Goal: Task Accomplishment & Management: Manage account settings

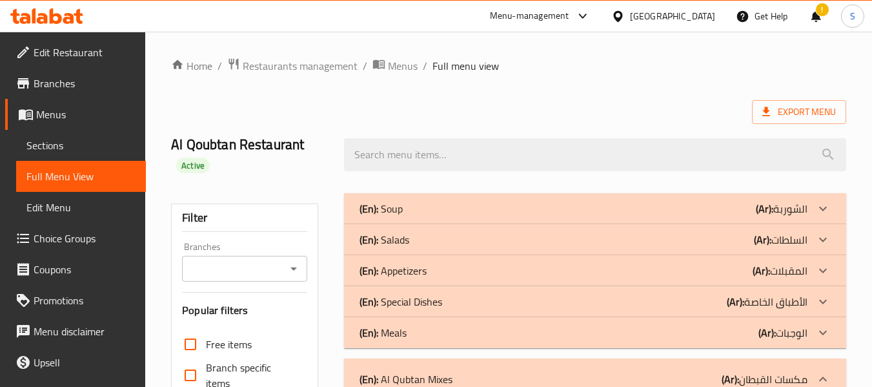
scroll to position [18545, 0]
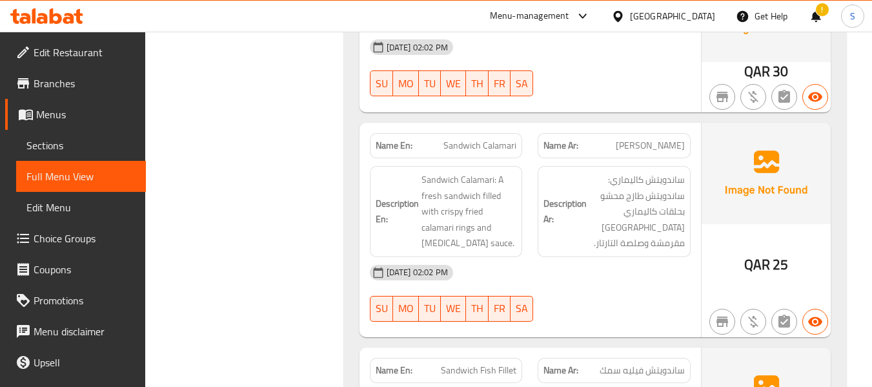
click at [630, 14] on div at bounding box center [620, 16] width 19 height 14
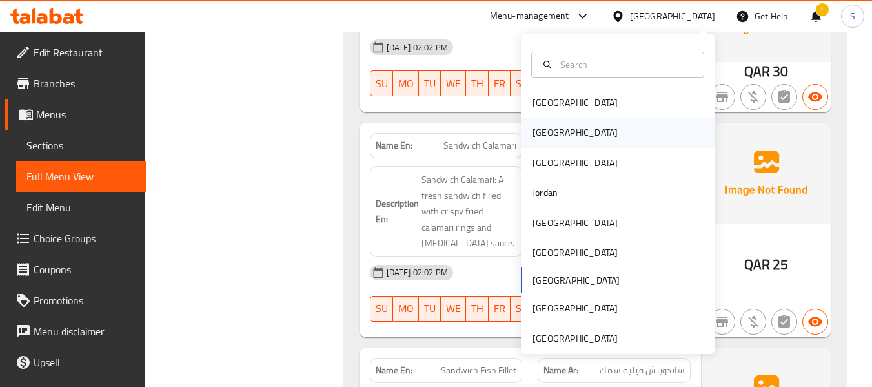
click at [554, 130] on div "[GEOGRAPHIC_DATA]" at bounding box center [575, 133] width 106 height 30
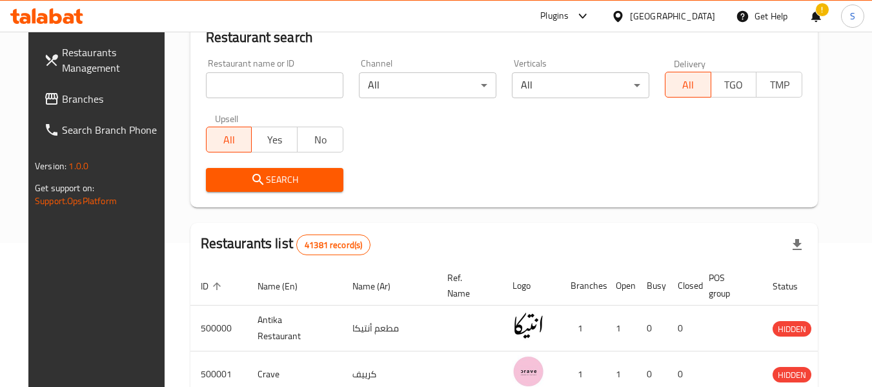
scroll to position [139, 0]
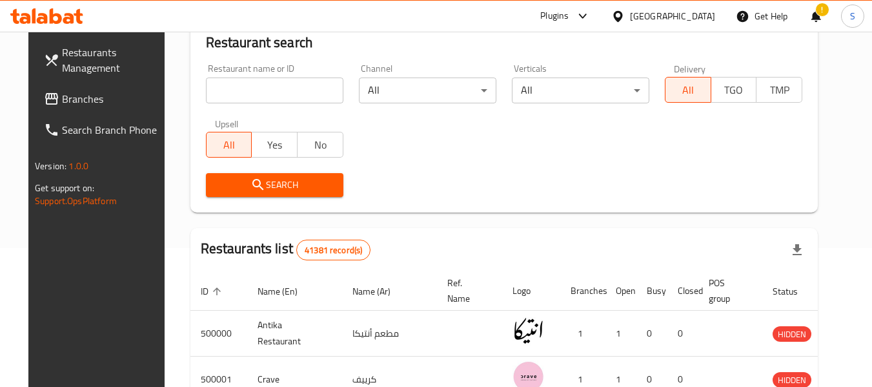
click at [287, 94] on input "search" at bounding box center [275, 90] width 138 height 26
paste input "707268"
type input "707268"
click button "Search" at bounding box center [275, 185] width 138 height 24
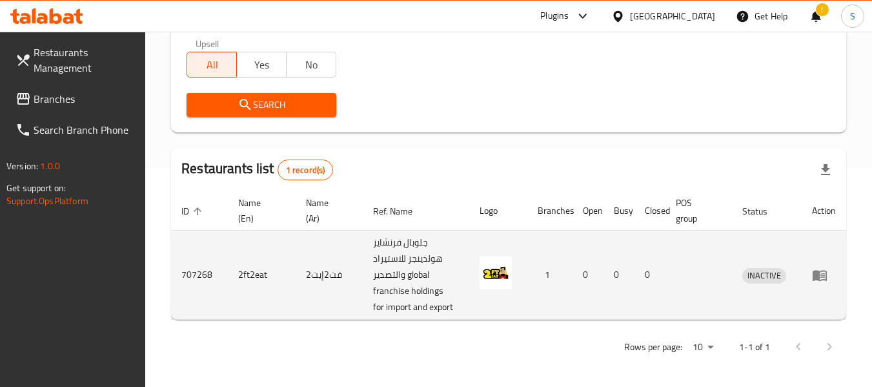
scroll to position [221, 0]
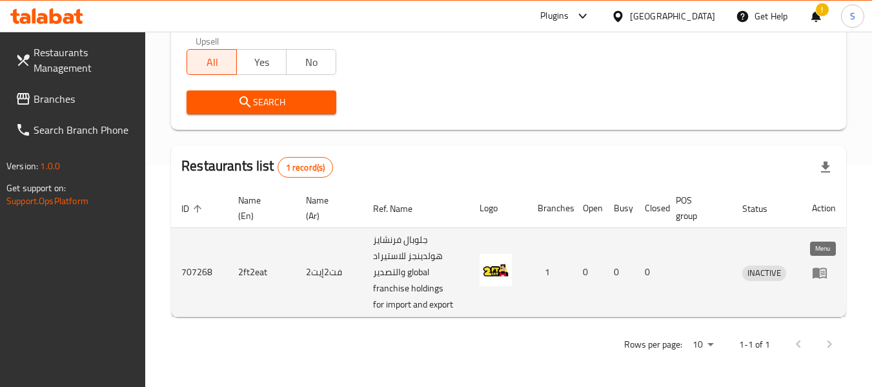
click at [817, 276] on icon "enhanced table" at bounding box center [820, 272] width 14 height 11
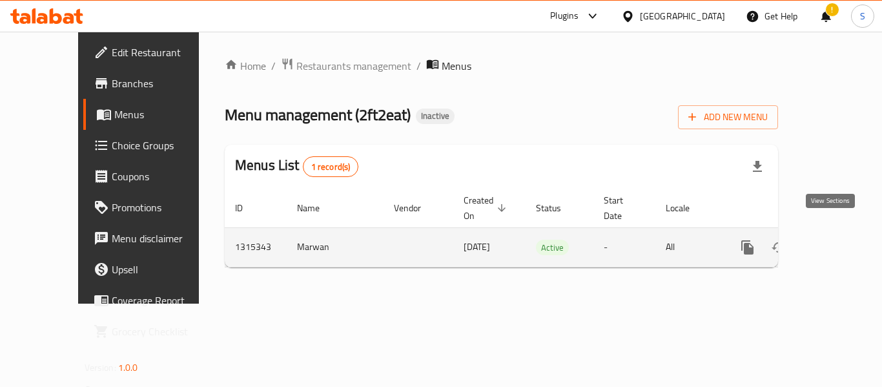
click at [835, 240] on icon "enhanced table" at bounding box center [840, 247] width 15 height 15
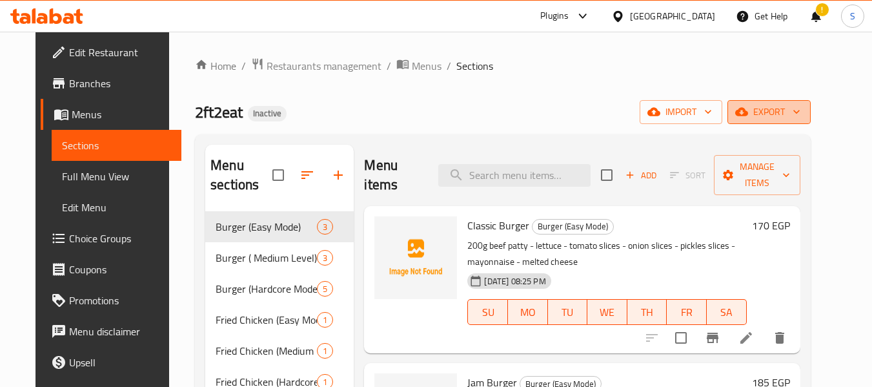
click at [803, 118] on icon "button" at bounding box center [796, 111] width 13 height 13
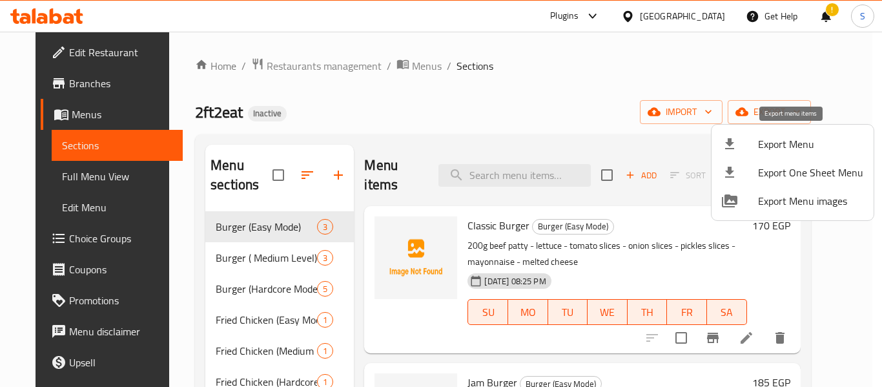
click at [765, 145] on span "Export Menu" at bounding box center [810, 143] width 105 height 15
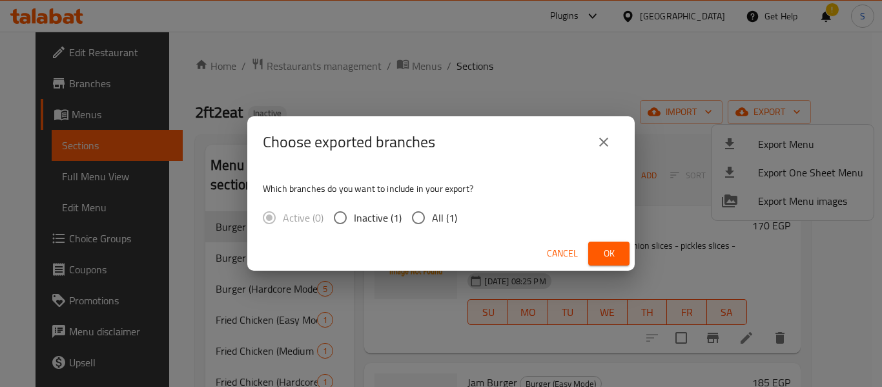
click at [442, 216] on span "All (1)" at bounding box center [444, 217] width 25 height 15
click at [432, 216] on input "All (1)" at bounding box center [418, 217] width 27 height 27
radio input "true"
click at [610, 251] on span "Ok" at bounding box center [609, 253] width 21 height 16
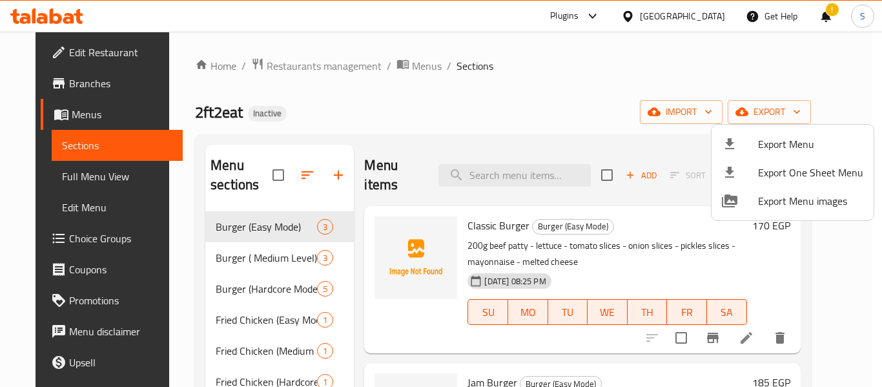
click at [83, 50] on div at bounding box center [441, 193] width 882 height 387
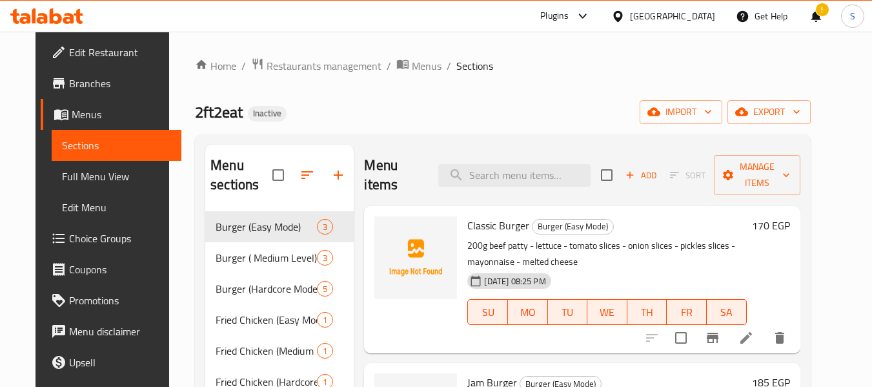
click at [69, 50] on span "Edit Restaurant" at bounding box center [120, 52] width 102 height 15
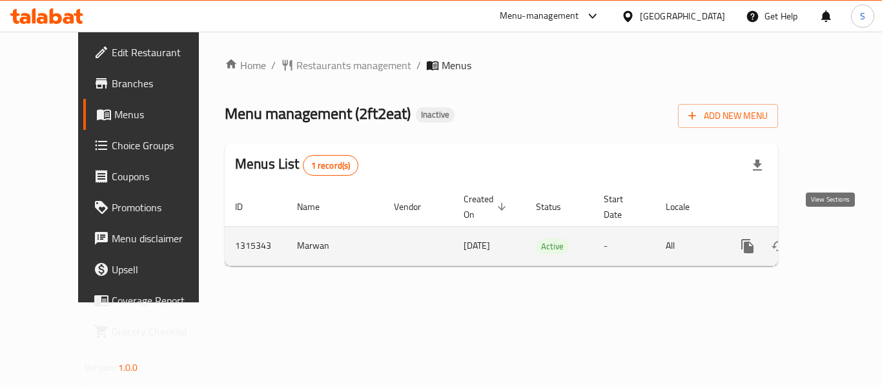
click at [835, 240] on icon "enhanced table" at bounding box center [841, 246] width 12 height 12
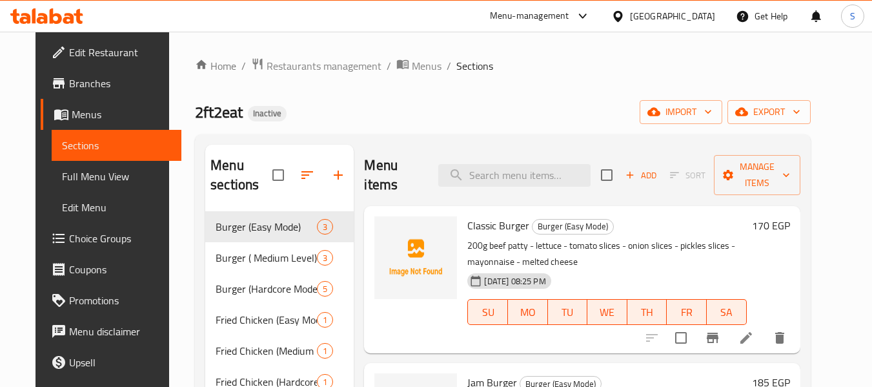
scroll to position [129, 0]
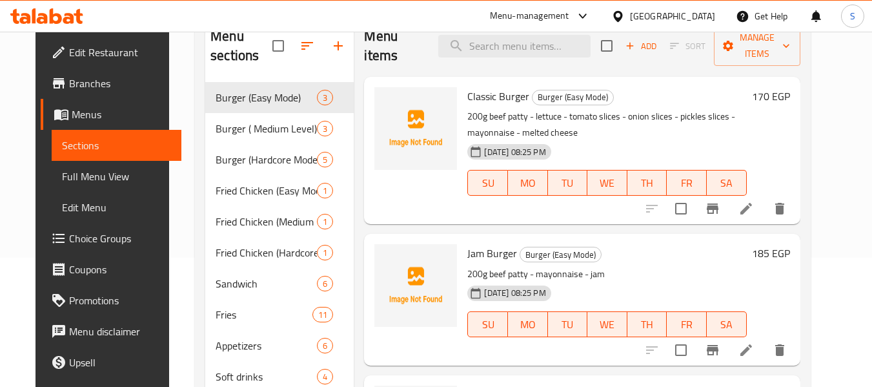
click at [79, 171] on span "Full Menu View" at bounding box center [116, 176] width 109 height 15
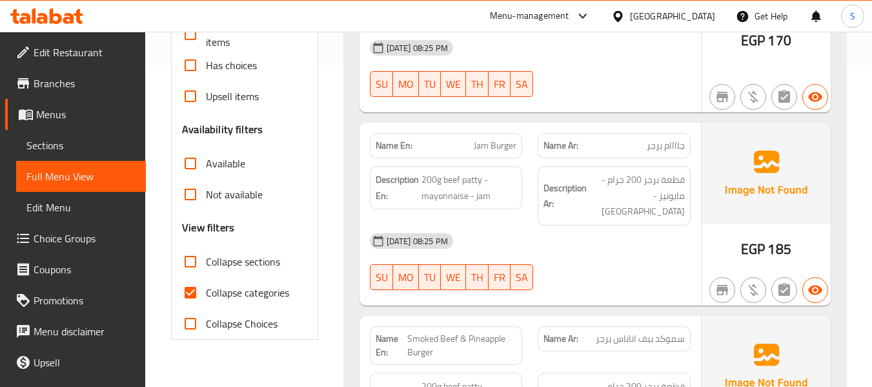
scroll to position [323, 0]
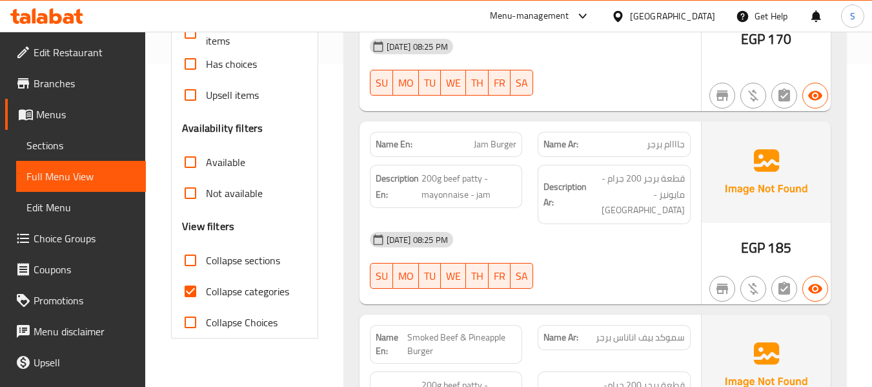
click at [220, 290] on span "Collapse categories" at bounding box center [247, 290] width 83 height 15
click at [206, 290] on input "Collapse categories" at bounding box center [190, 291] width 31 height 31
checkbox input "false"
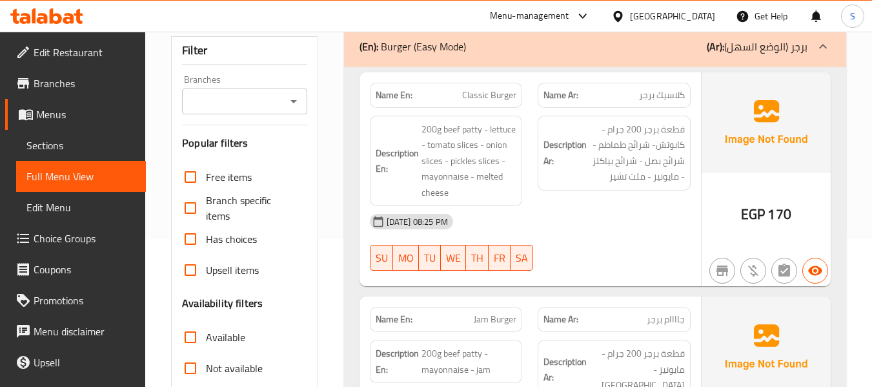
scroll to position [129, 0]
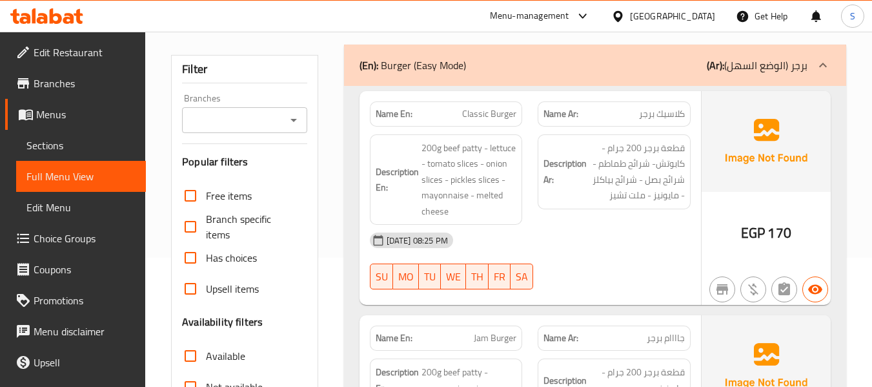
drag, startPoint x: 881, startPoint y: 51, endPoint x: 587, endPoint y: 260, distance: 361.2
click at [587, 260] on div "30-09-2025 08:25 PM SU MO TU WE TH FR SA" at bounding box center [530, 261] width 336 height 72
click at [489, 112] on span "Classic Burger" at bounding box center [489, 114] width 54 height 14
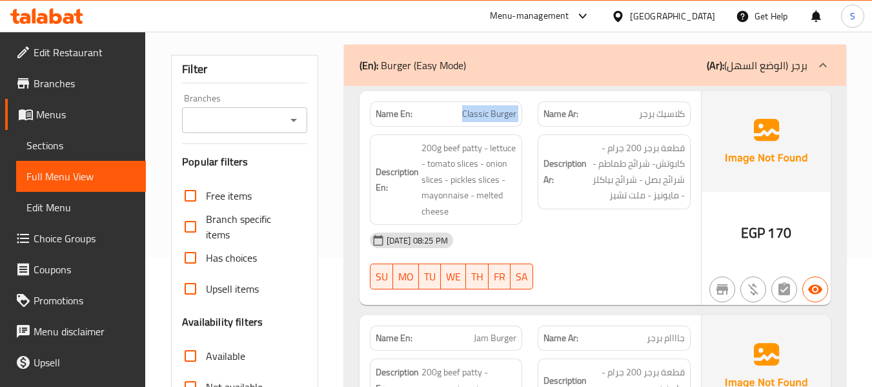
copy span "Classic Burger"
click at [385, 159] on h6 "Description En: 200g beef patty - lettuce - tomato slices - onion slices - pick…" at bounding box center [446, 179] width 141 height 79
click at [495, 118] on span "Classic Burger" at bounding box center [489, 114] width 54 height 14
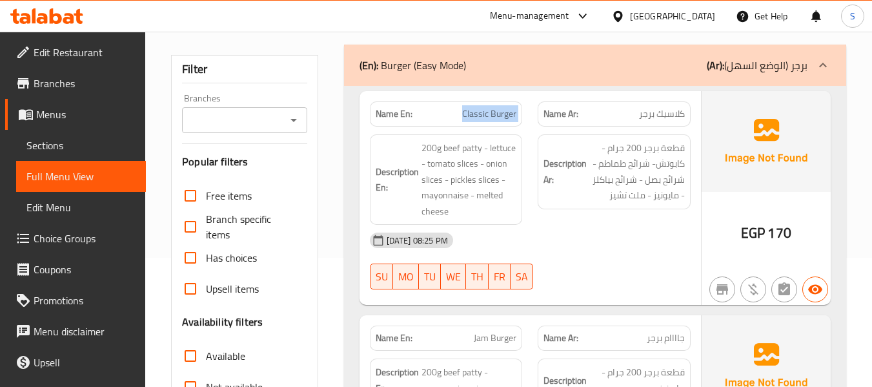
copy span "Classic Burger"
drag, startPoint x: 345, startPoint y: 156, endPoint x: 358, endPoint y: 158, distance: 13.7
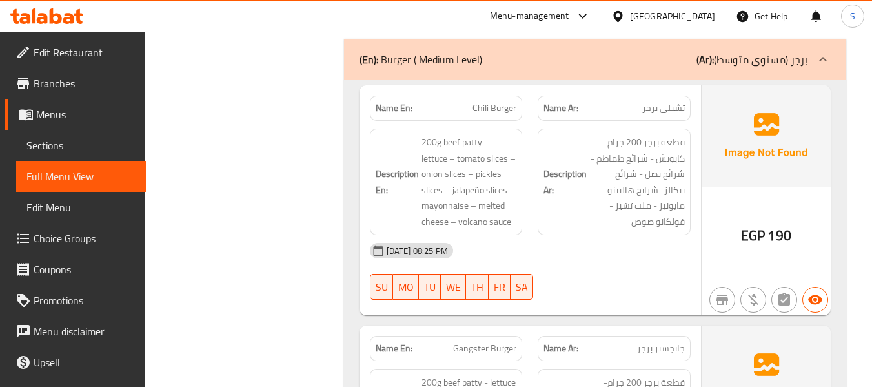
scroll to position [839, 0]
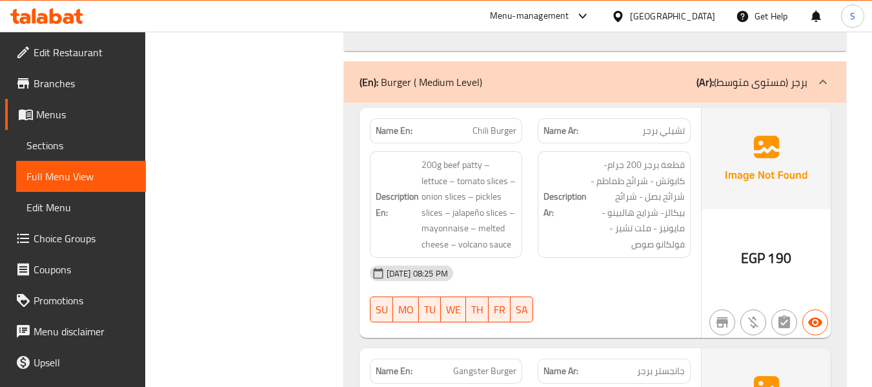
click at [502, 124] on span "Chili Burger" at bounding box center [495, 131] width 44 height 14
copy span "Chili Burger"
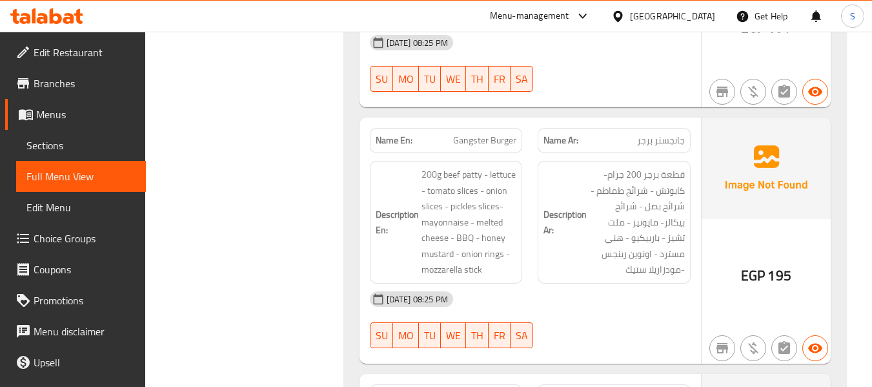
scroll to position [1098, 0]
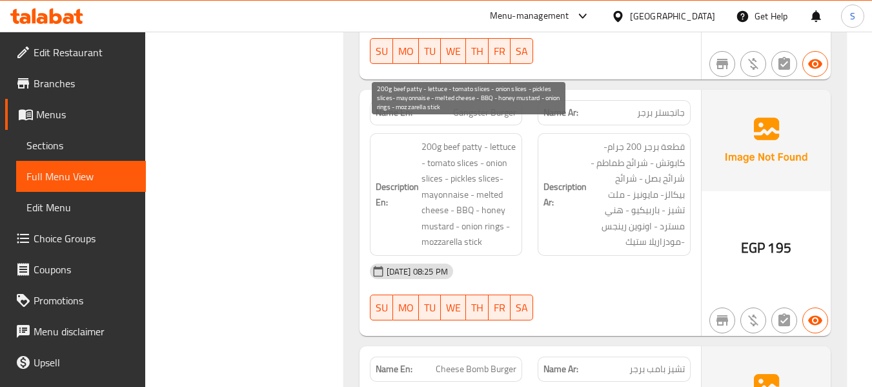
click at [500, 139] on span "200g beef patty - lettuce - tomato slices - onion slices - pickles slices- mayo…" at bounding box center [470, 194] width 96 height 111
click at [442, 192] on span "200g beef patty - lettuce - tomato slices - onion slices - pickles slices- mayo…" at bounding box center [470, 194] width 96 height 111
click at [490, 212] on span "200g beef patty - lettuce - tomato slices - onion slices - pickles slices- mayo…" at bounding box center [470, 194] width 96 height 111
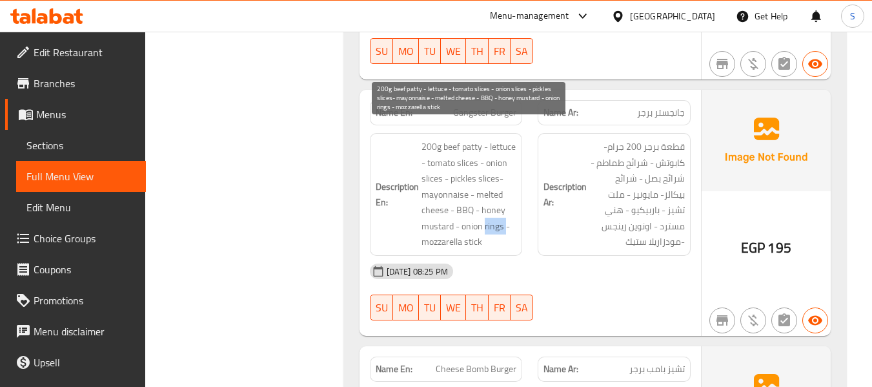
click at [490, 212] on span "200g beef patty - lettuce - tomato slices - onion slices - pickles slices- mayo…" at bounding box center [470, 194] width 96 height 111
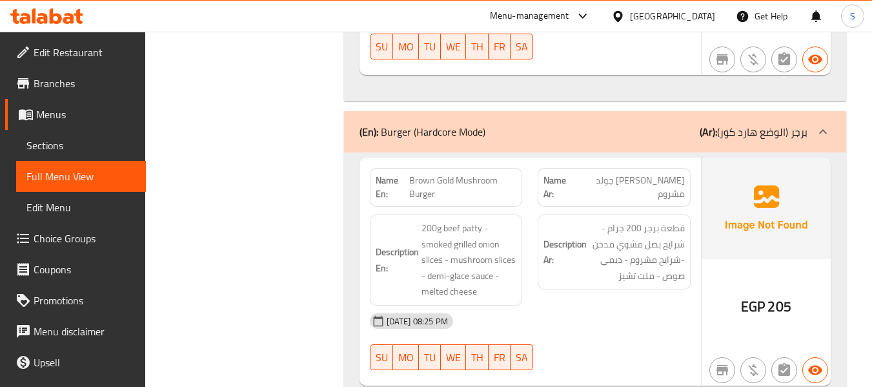
scroll to position [1679, 0]
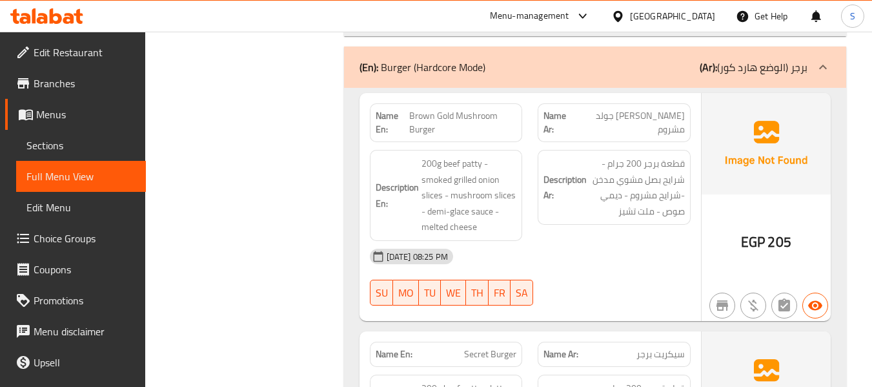
click at [451, 109] on span "Brown Gold Mushroom Burger" at bounding box center [462, 122] width 107 height 27
copy span "Brown Gold Mushroom Burger"
drag, startPoint x: 271, startPoint y: 158, endPoint x: 283, endPoint y: 155, distance: 12.5
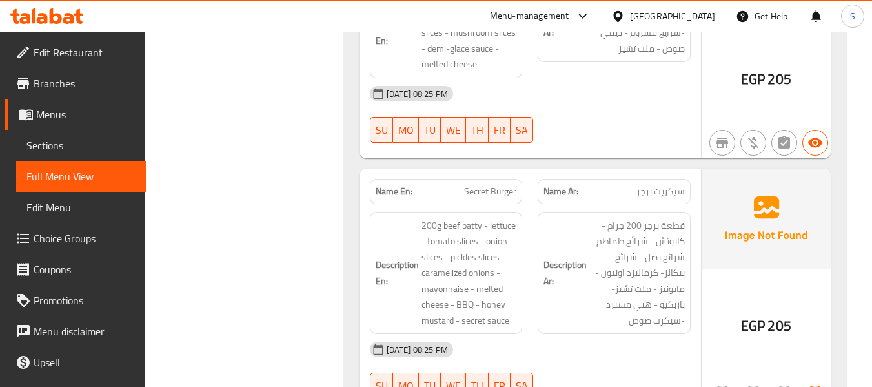
scroll to position [1872, 0]
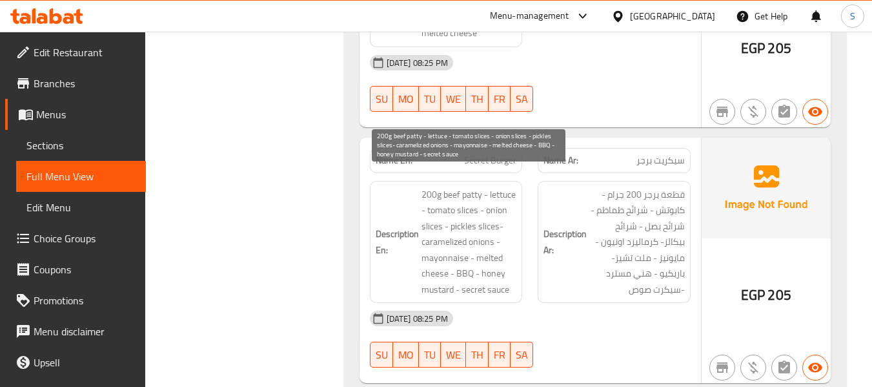
click at [486, 214] on span "200g beef patty - lettuce - tomato slices - onion slices - pickles slices- cara…" at bounding box center [470, 242] width 96 height 111
click at [440, 256] on span "200g beef patty - lettuce - tomato slices - onion slices - pickles slices- cara…" at bounding box center [470, 242] width 96 height 111
click at [496, 274] on span "200g beef patty - lettuce - tomato slices - onion slices - pickles slices- cara…" at bounding box center [470, 242] width 96 height 111
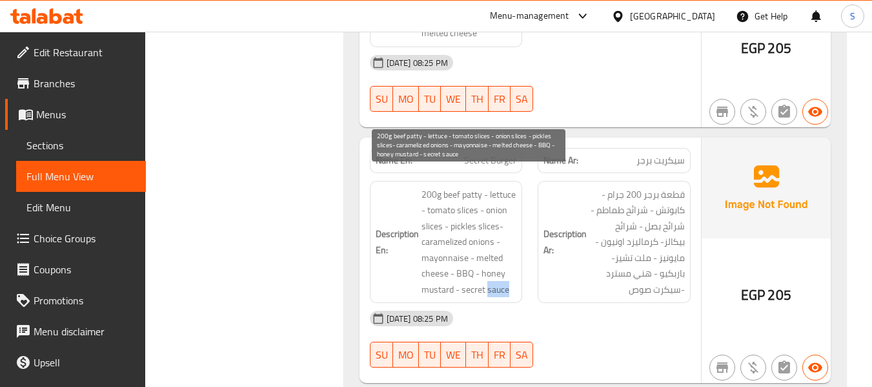
click at [496, 274] on span "200g beef patty - lettuce - tomato slices - onion slices - pickles slices- cara…" at bounding box center [470, 242] width 96 height 111
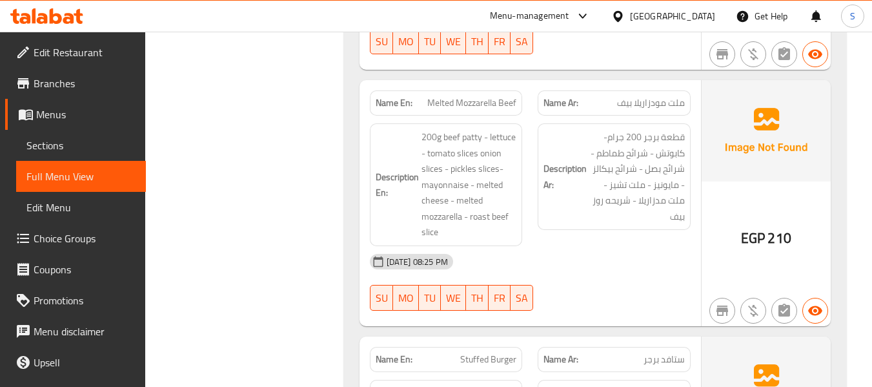
scroll to position [2195, 0]
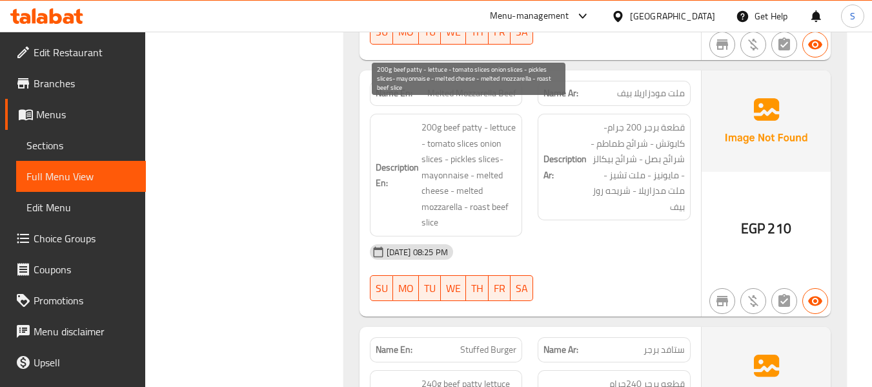
click at [489, 144] on span "200g beef patty - lettuce - tomato slices onion slices - pickles slices- mayonn…" at bounding box center [470, 174] width 96 height 111
click at [436, 185] on span "200g beef patty - lettuce - tomato slices onion slices - pickles slices- mayonn…" at bounding box center [470, 174] width 96 height 111
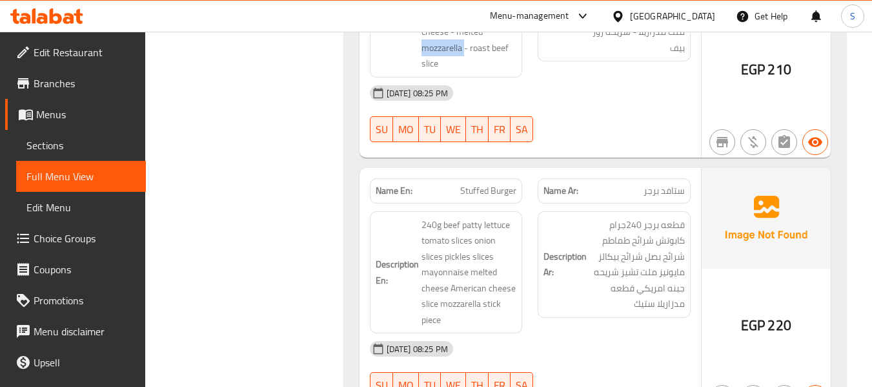
scroll to position [2389, 0]
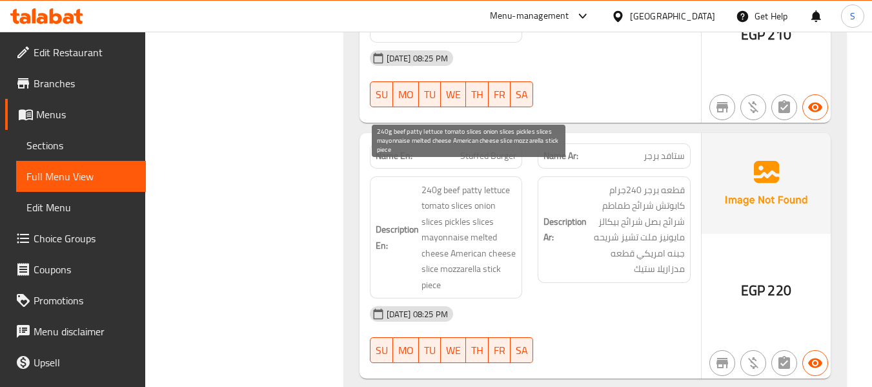
click at [483, 207] on span "240g beef patty lettuce tomato slices onion slices pickles slices mayonnaise me…" at bounding box center [470, 237] width 96 height 111
click at [437, 237] on span "240g beef patty lettuce tomato slices onion slices pickles slices mayonnaise me…" at bounding box center [470, 237] width 96 height 111
click at [435, 256] on span "240g beef patty lettuce tomato slices onion slices pickles slices mayonnaise me…" at bounding box center [470, 237] width 96 height 111
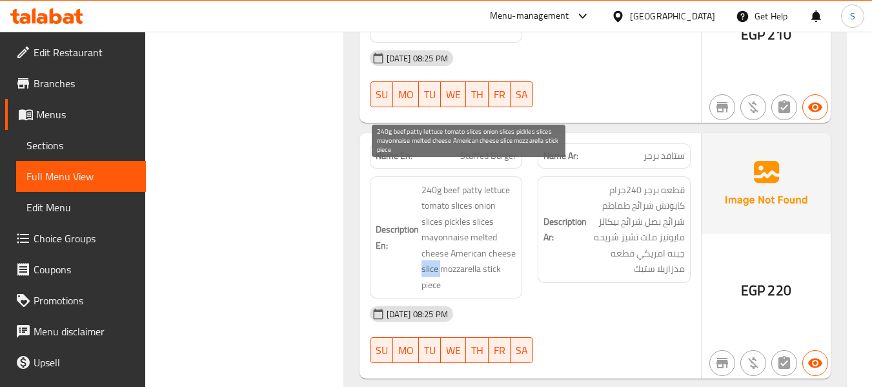
click at [435, 256] on span "240g beef patty lettuce tomato slices onion slices pickles slices mayonnaise me…" at bounding box center [470, 237] width 96 height 111
click at [422, 274] on span "240g beef patty lettuce tomato slices onion slices pickles slices mayonnaise me…" at bounding box center [470, 237] width 96 height 111
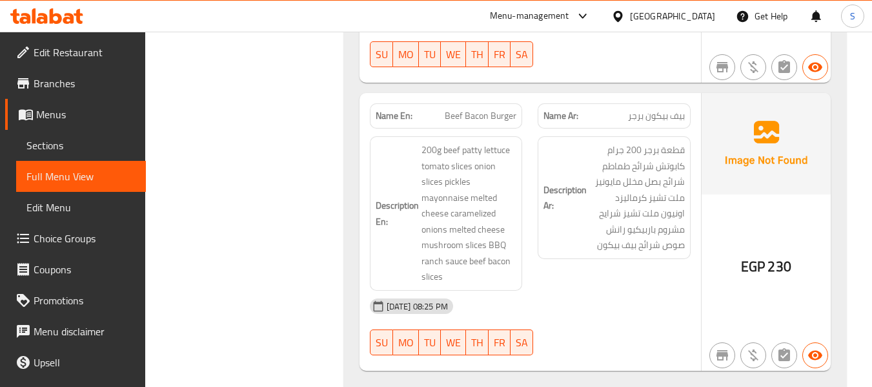
scroll to position [2712, 0]
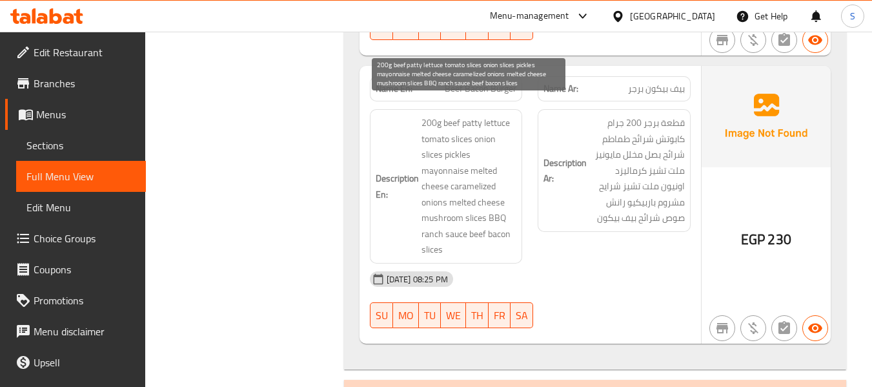
click at [490, 185] on span "200g beef patty lettuce tomato slices onion slices pickles mayonnaise melted ch…" at bounding box center [470, 186] width 96 height 143
click at [436, 173] on span "200g beef patty lettuce tomato slices onion slices pickles mayonnaise melted ch…" at bounding box center [470, 186] width 96 height 143
click at [476, 200] on span "200g beef patty lettuce tomato slices onion slices pickles mayonnaise melted ch…" at bounding box center [470, 186] width 96 height 143
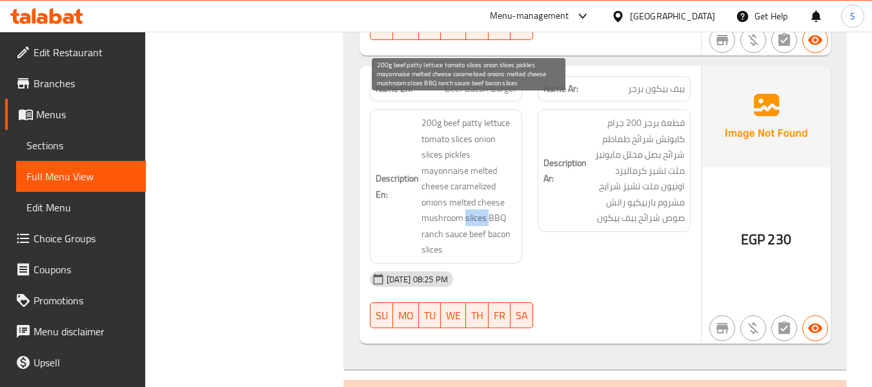
click at [476, 200] on span "200g beef patty lettuce tomato slices onion slices pickles mayonnaise melted ch…" at bounding box center [470, 186] width 96 height 143
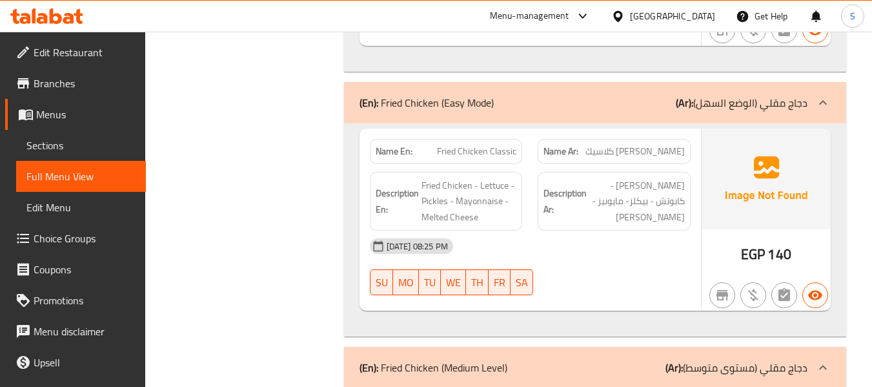
scroll to position [3035, 0]
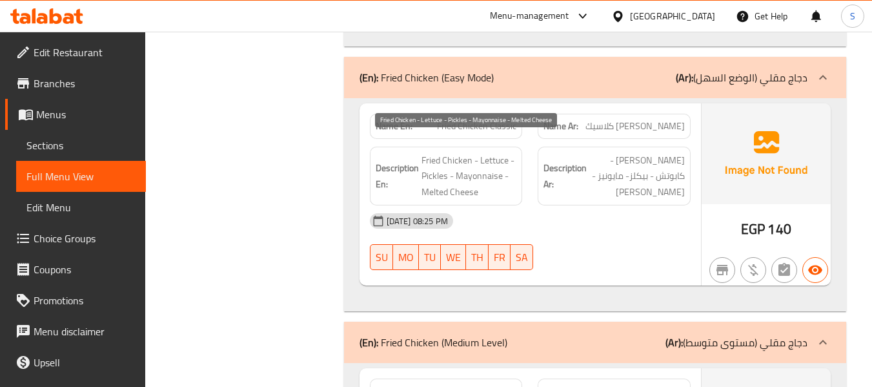
click at [433, 163] on span "Fried Chicken - Lettuce - Pickles - Mayonnaise - Melted Cheese" at bounding box center [470, 176] width 96 height 48
click at [462, 176] on span "Fried Chicken - Lettuce - Pickles - Mayonnaise - Melted Cheese" at bounding box center [470, 176] width 96 height 48
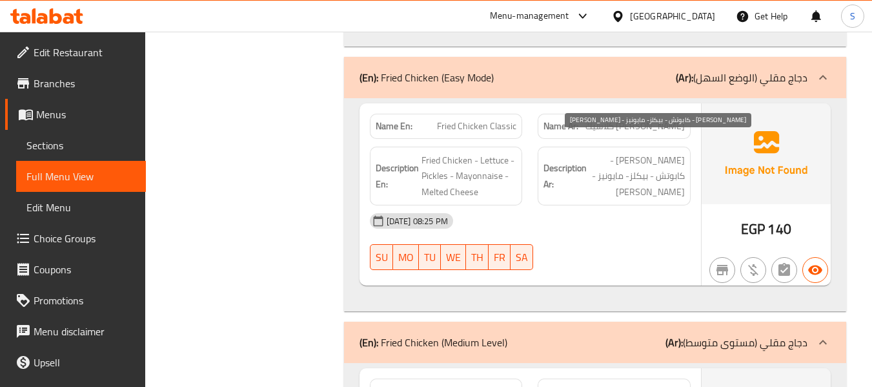
click at [677, 177] on span "فرايد تشكن - كابوتش - بيكلز- مايونيز - ميلت تشي" at bounding box center [637, 176] width 96 height 48
copy span "تشي"
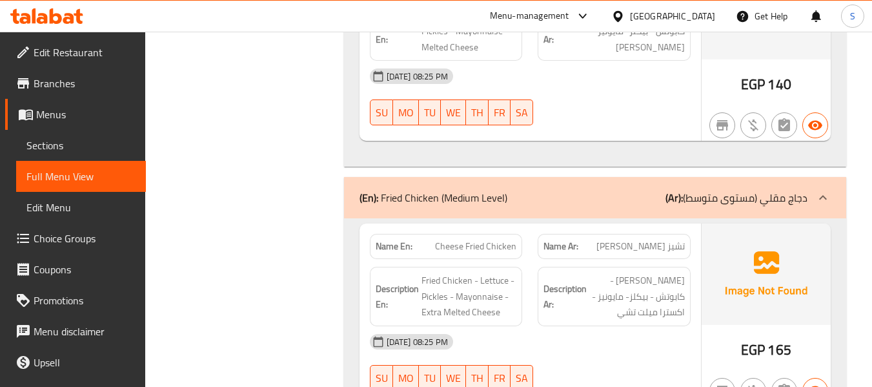
scroll to position [3228, 0]
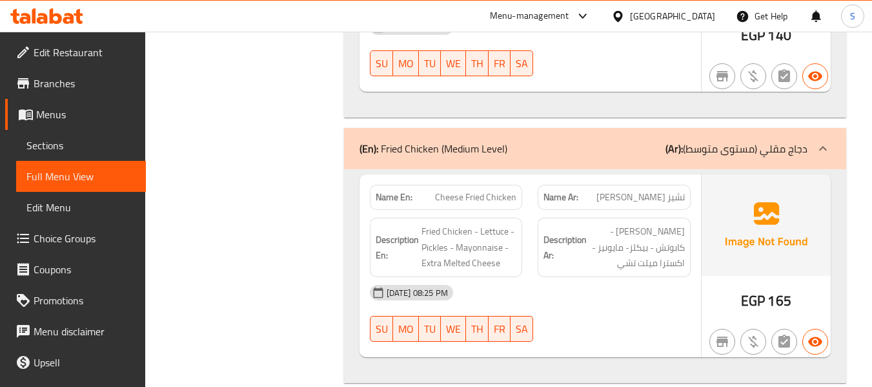
click at [419, 232] on h6 "Description En: Fried Chicken - Lettuce - Pickles - Mayonnaise - Extra Melted C…" at bounding box center [446, 247] width 141 height 48
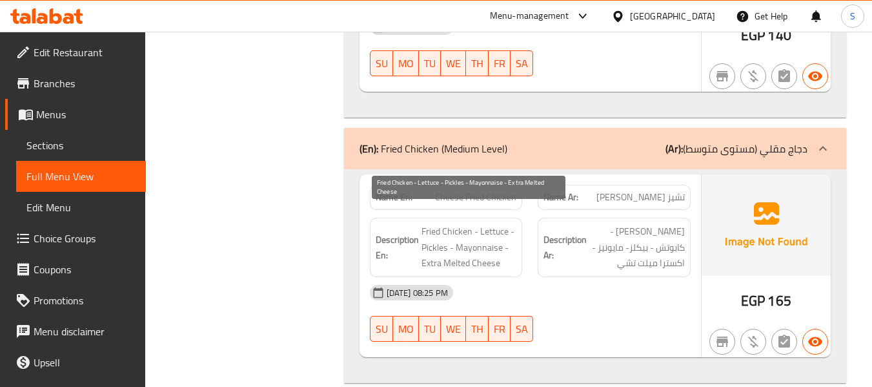
click at [434, 234] on span "Fried Chicken - Lettuce - Pickles - Mayonnaise - Extra Melted Cheese" at bounding box center [470, 247] width 96 height 48
click at [482, 251] on span "Fried Chicken - Lettuce - Pickles - Mayonnaise - Extra Melted Cheese" at bounding box center [470, 247] width 96 height 48
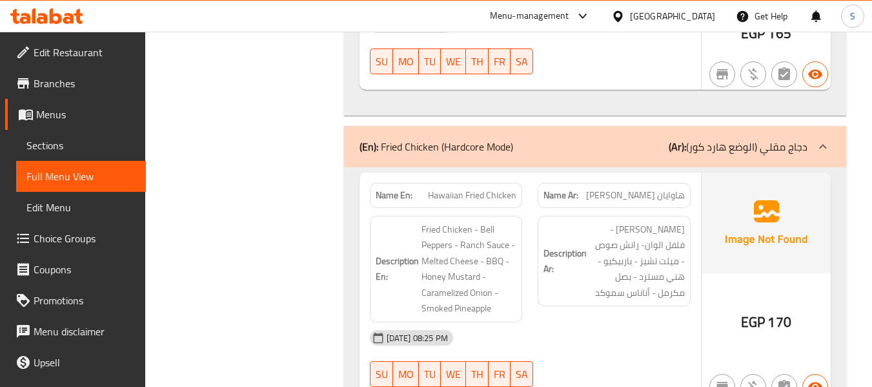
scroll to position [3551, 0]
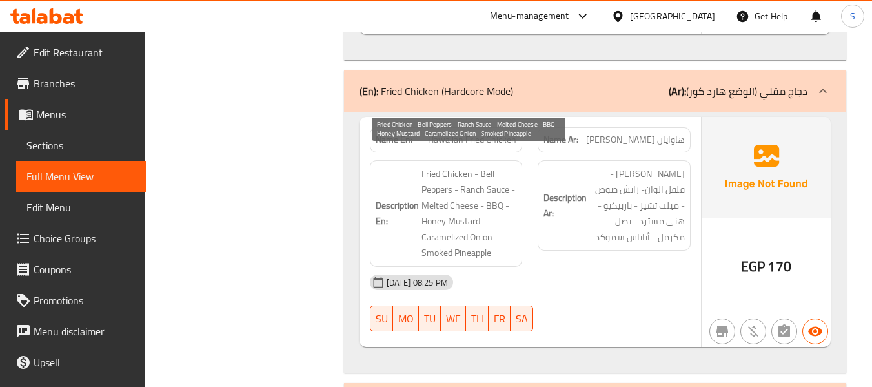
click at [493, 173] on span "Fried Chicken - Bell Peppers - Ranch Sauce - Melted Cheese - BBQ - Honey Mustar…" at bounding box center [470, 213] width 96 height 95
click at [501, 189] on span "Fried Chicken - Bell Peppers - Ranch Sauce - Melted Cheese - BBQ - Honey Mustar…" at bounding box center [470, 213] width 96 height 95
click at [495, 188] on span "Fried Chicken - Bell Peppers - Ranch Sauce - Melted Cheese - BBQ - Honey Mustar…" at bounding box center [470, 213] width 96 height 95
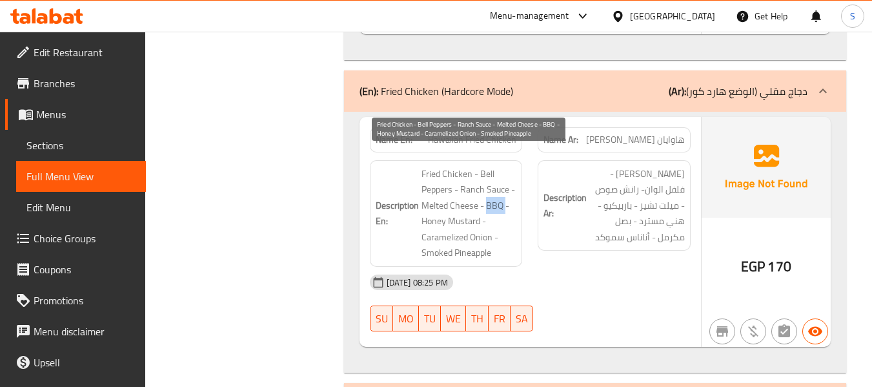
click at [495, 188] on span "Fried Chicken - Bell Peppers - Ranch Sauce - Melted Cheese - BBQ - Honey Mustar…" at bounding box center [470, 213] width 96 height 95
click at [484, 218] on span "Fried Chicken - Bell Peppers - Ranch Sauce - Melted Cheese - BBQ - Honey Mustar…" at bounding box center [470, 213] width 96 height 95
click at [482, 238] on span "Fried Chicken - Bell Peppers - Ranch Sauce - Melted Cheese - BBQ - Honey Mustar…" at bounding box center [470, 213] width 96 height 95
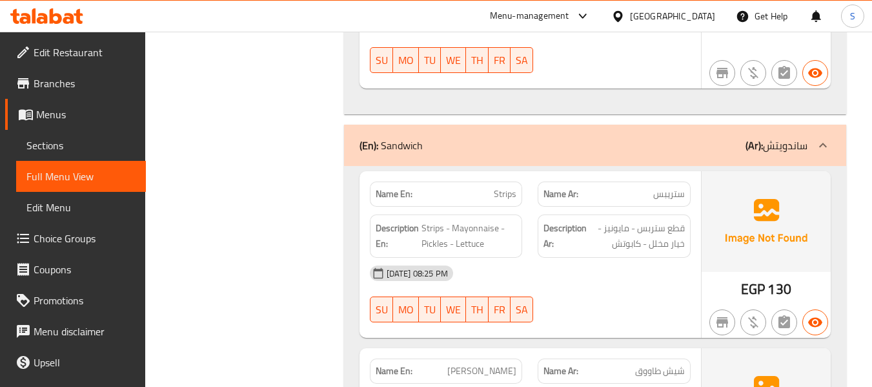
scroll to position [3874, 0]
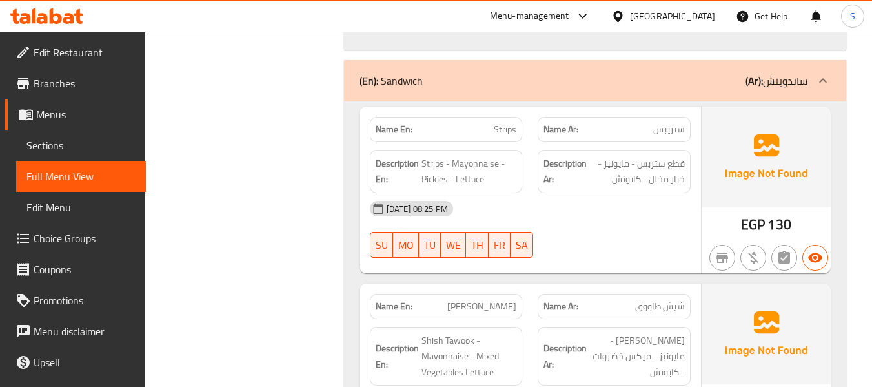
click at [501, 123] on span "Strips" at bounding box center [505, 130] width 23 height 14
copy span "Strips"
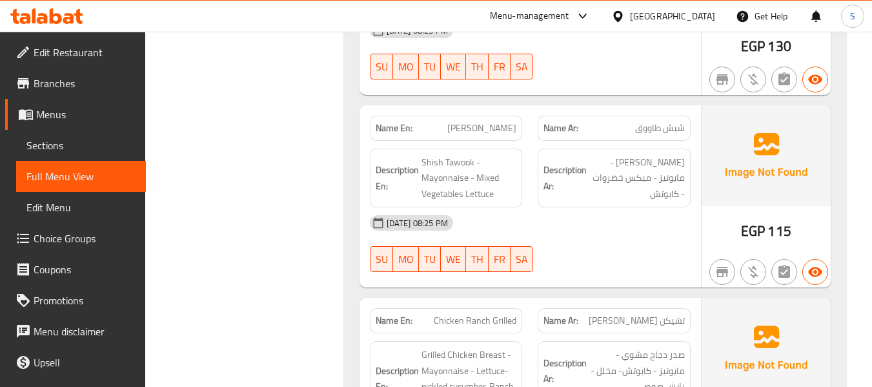
scroll to position [4068, 0]
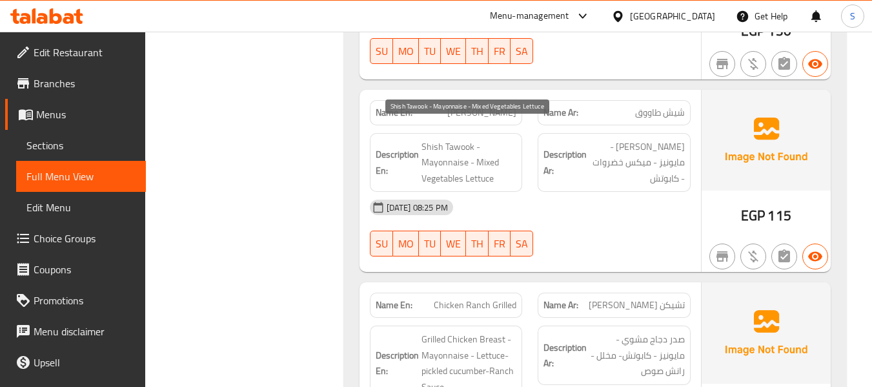
click at [482, 169] on span "Shish Tawook - Mayonnaise - Mixed Vegetables Lettuce" at bounding box center [470, 163] width 96 height 48
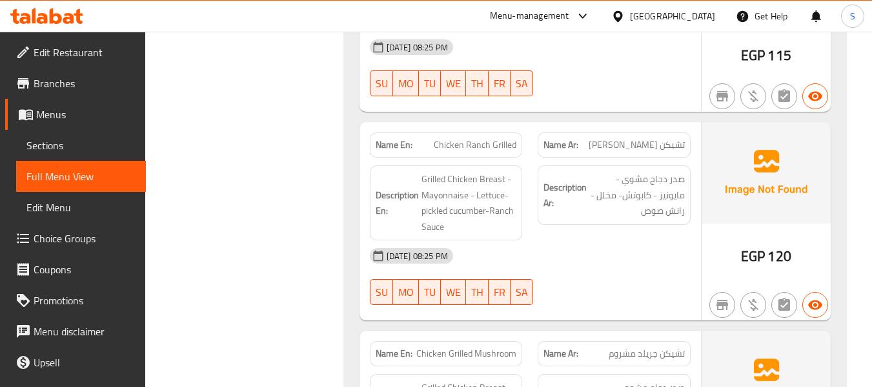
scroll to position [4261, 0]
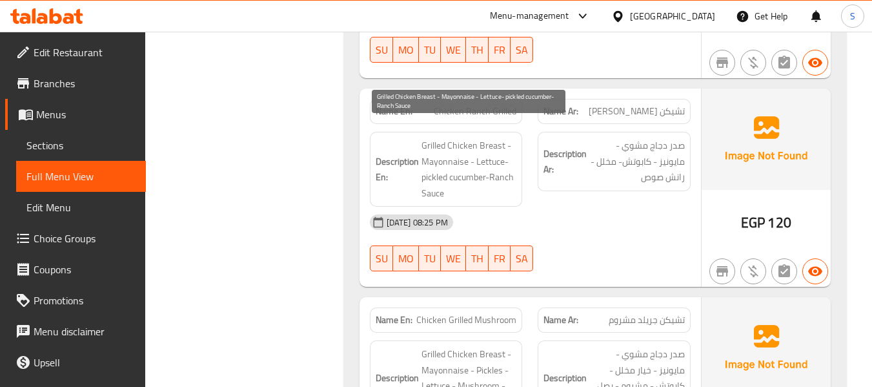
click at [433, 177] on span "Grilled Chicken Breast - Mayonnaise - Lettuce- pickled cucumber-Ranch Sauce" at bounding box center [470, 169] width 96 height 63
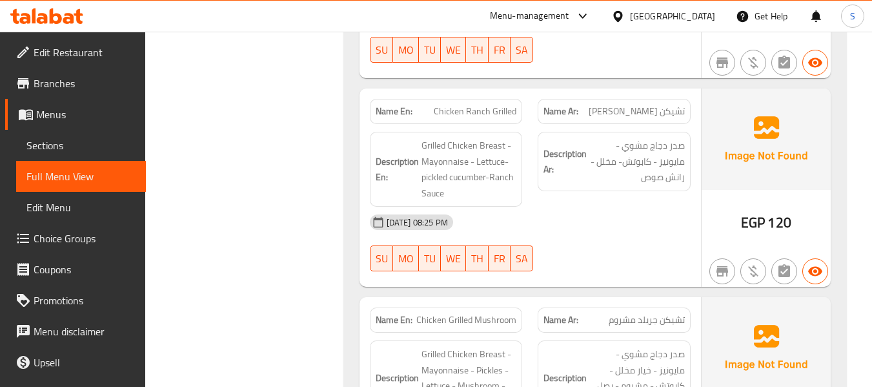
click at [473, 105] on span "Chicken Ranch Grilled" at bounding box center [475, 112] width 83 height 14
copy span "Chicken Ranch Grilled"
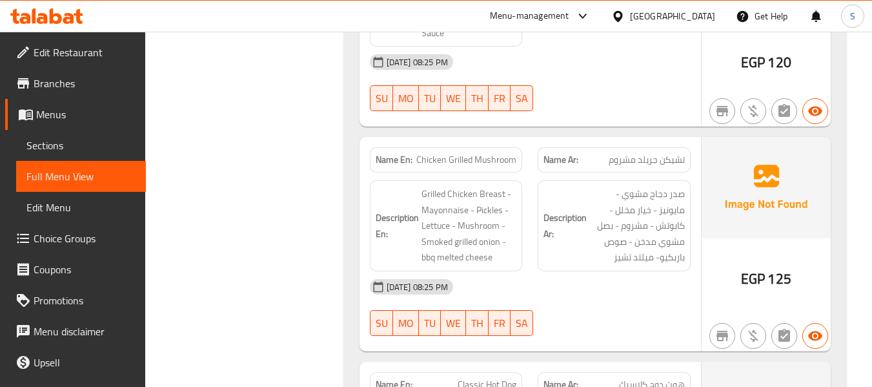
scroll to position [4455, 0]
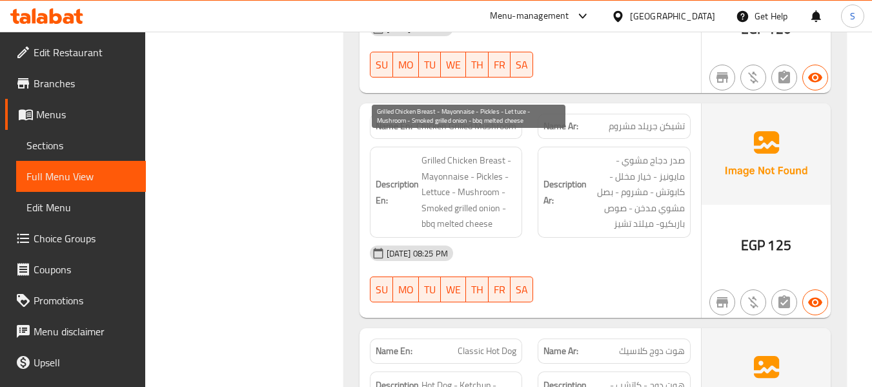
click at [489, 152] on span "Grilled Chicken Breast - Mayonnaise - Pickles - Lettuce - Mushroom - Smoked gri…" at bounding box center [470, 191] width 96 height 79
click at [442, 160] on span "Grilled Chicken Breast - Mayonnaise - Pickles - Lettuce - Mushroom - Smoked gri…" at bounding box center [470, 191] width 96 height 79
click at [487, 161] on span "Grilled Chicken Breast - Mayonnaise - Pickles - Lettuce - Mushroom - Smoked gri…" at bounding box center [470, 191] width 96 height 79
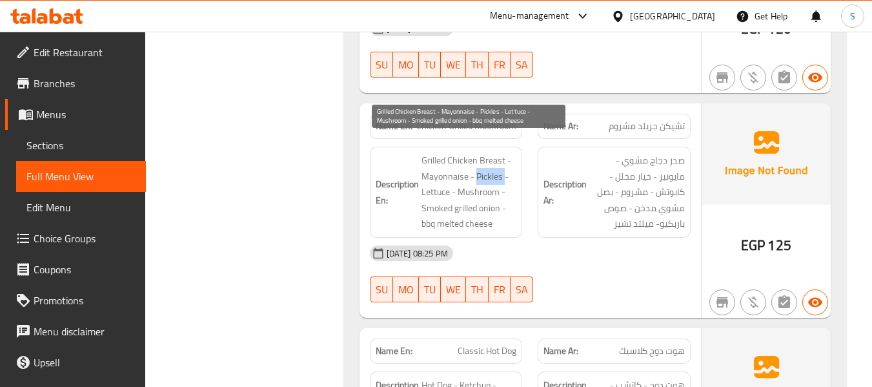
click at [487, 161] on span "Grilled Chicken Breast - Mayonnaise - Pickles - Lettuce - Mushroom - Smoked gri…" at bounding box center [470, 191] width 96 height 79
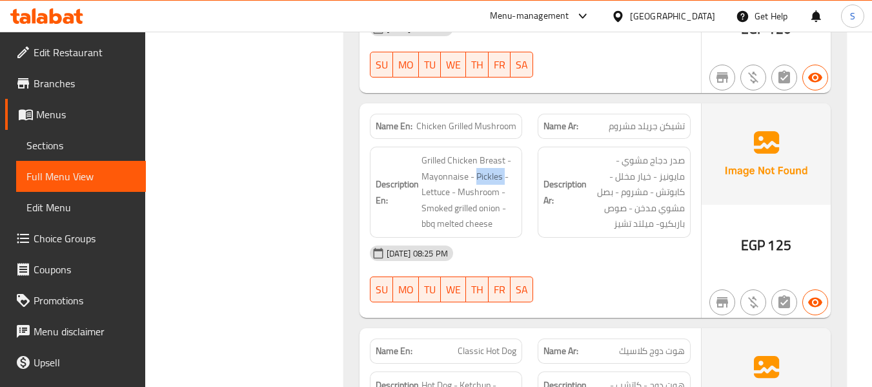
click at [489, 119] on span "Chicken Grilled Mushroom" at bounding box center [466, 126] width 100 height 14
copy span "Chicken Grilled Mushroom"
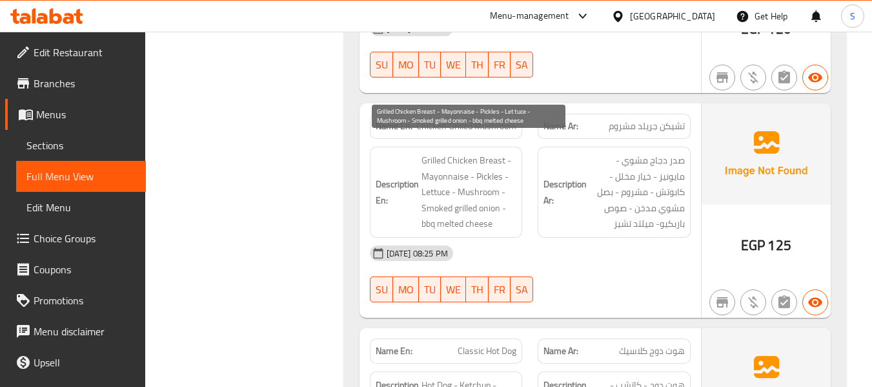
click at [430, 179] on span "Grilled Chicken Breast - Mayonnaise - Pickles - Lettuce - Mushroom - Smoked gri…" at bounding box center [470, 191] width 96 height 79
click at [496, 192] on span "Grilled Chicken Breast - Mayonnaise - Pickles - Lettuce - Mushroom - Smoked gri…" at bounding box center [470, 191] width 96 height 79
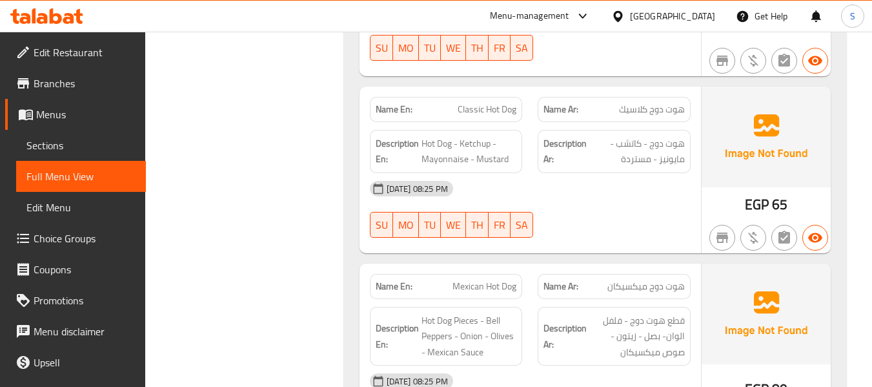
scroll to position [4842, 0]
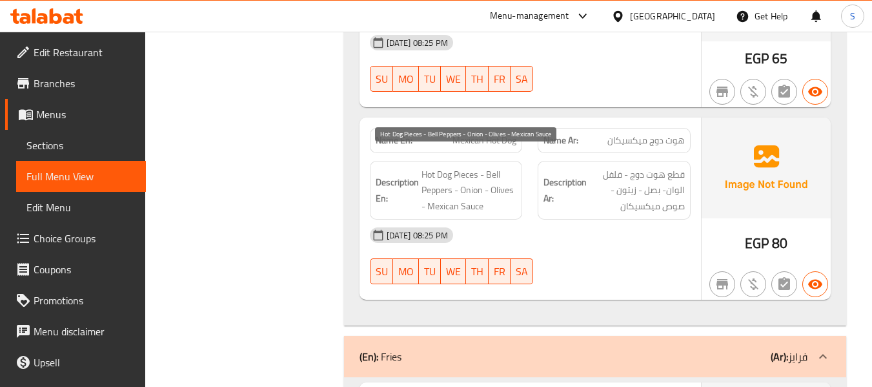
click at [466, 172] on span "Hot Dog Pieces - Bell Peppers - Onion - Olives - Mexican Sauce" at bounding box center [470, 191] width 96 height 48
click at [471, 190] on span "Hot Dog Pieces - Bell Peppers - Onion - Olives - Mexican Sauce" at bounding box center [470, 191] width 96 height 48
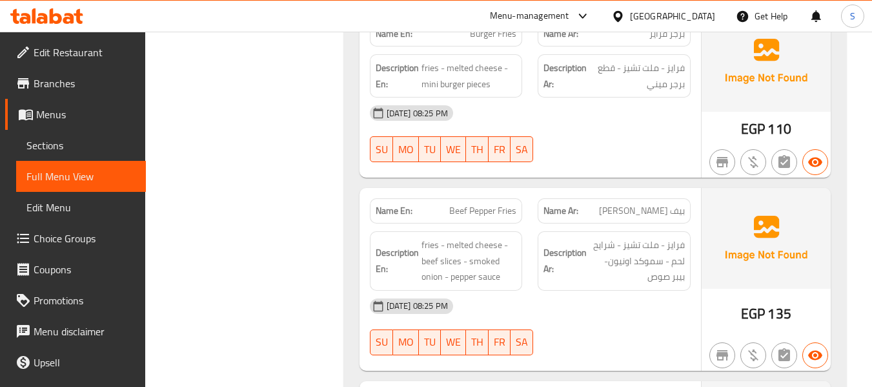
scroll to position [6134, 0]
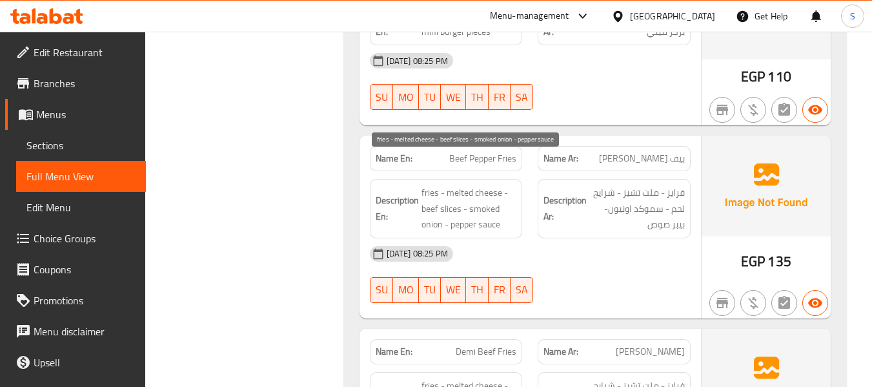
click at [456, 185] on span "fries - melted cheese - beef slices - smoked onion - pepper sauce" at bounding box center [470, 209] width 96 height 48
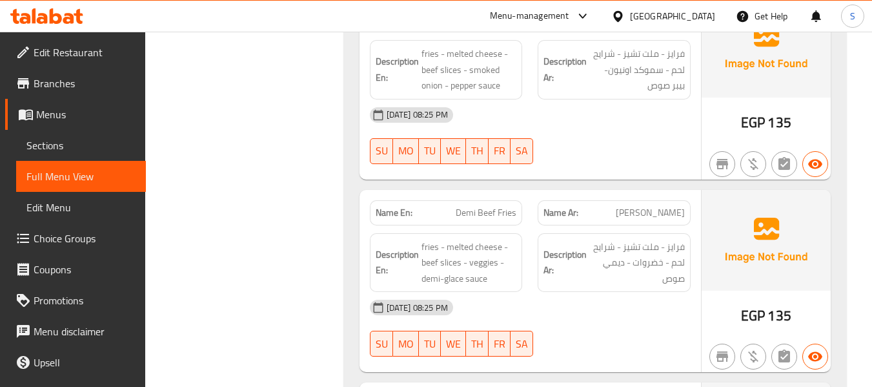
scroll to position [6327, 0]
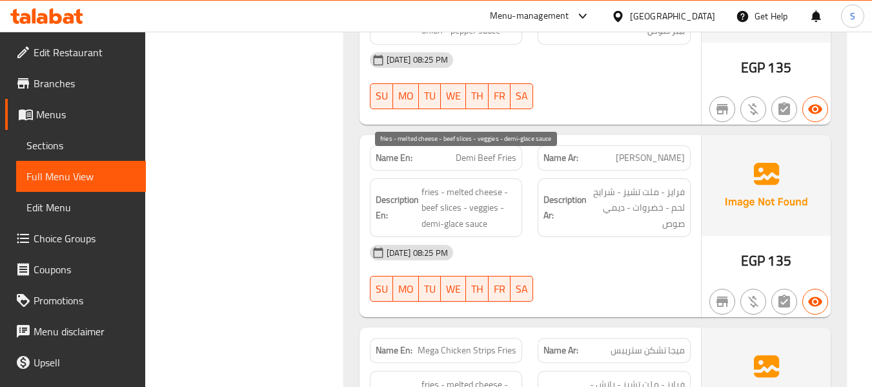
click at [449, 184] on span "fries - melted cheese - beef slices - veggies - demi-glace sauce" at bounding box center [470, 208] width 96 height 48
click at [476, 199] on span "fries - melted cheese - beef slices - veggies - demi-glace sauce" at bounding box center [470, 208] width 96 height 48
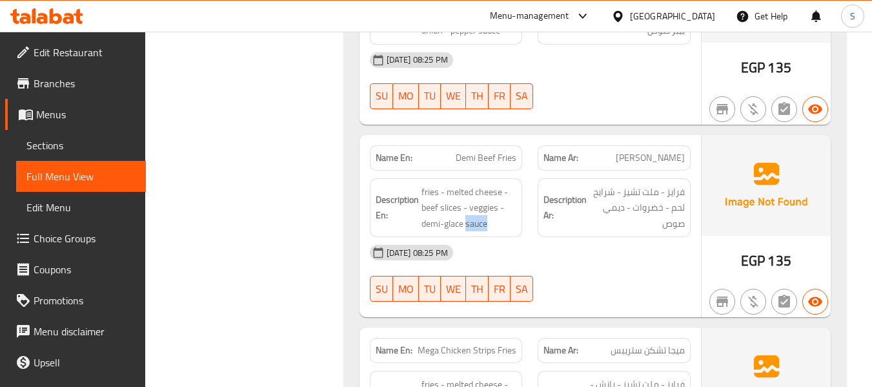
click at [469, 151] on span "Demi Beef Fries" at bounding box center [486, 158] width 61 height 14
copy span "Demi Beef Fries"
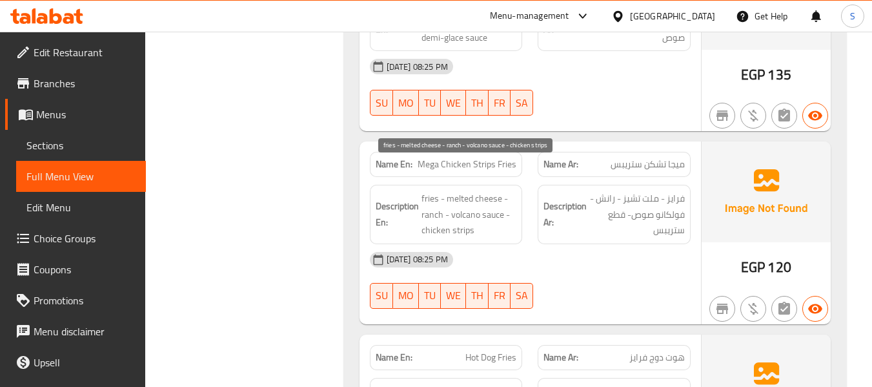
scroll to position [6521, 0]
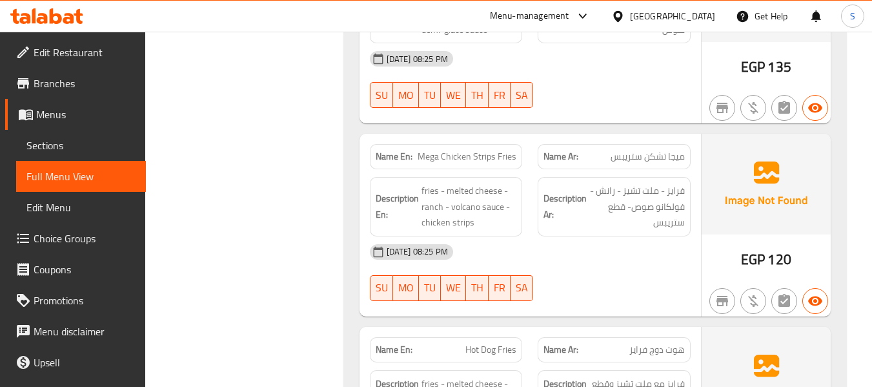
click at [495, 150] on span "Mega Chicken Strips Fries" at bounding box center [467, 157] width 99 height 14
copy span "Mega Chicken Strips Fries"
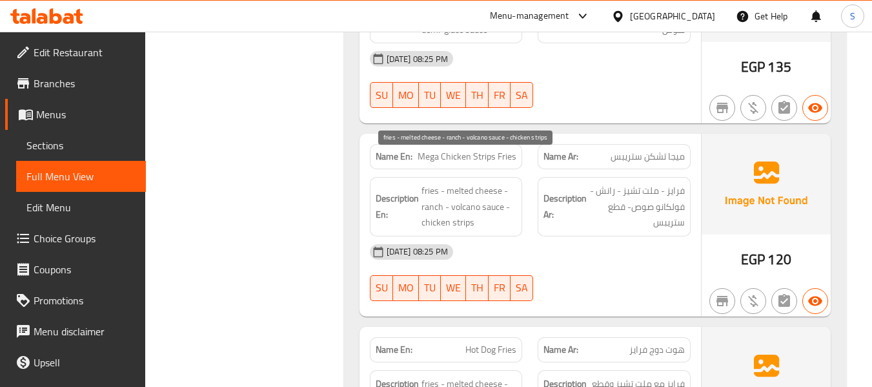
click at [456, 199] on span "fries - melted cheese - ranch - volcano sauce - chicken strips" at bounding box center [470, 207] width 96 height 48
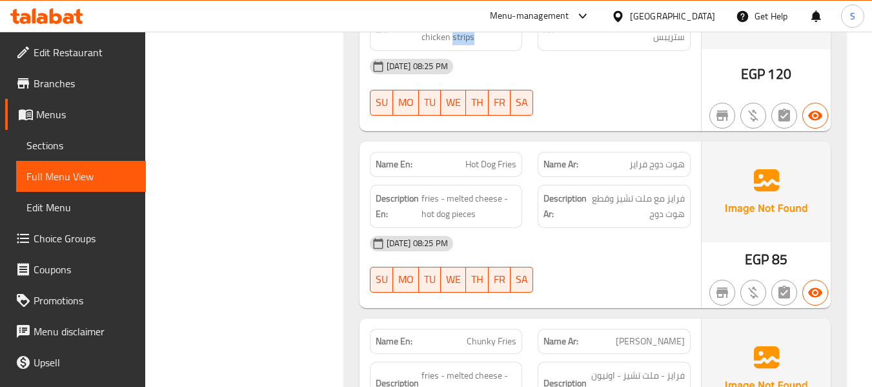
scroll to position [6715, 0]
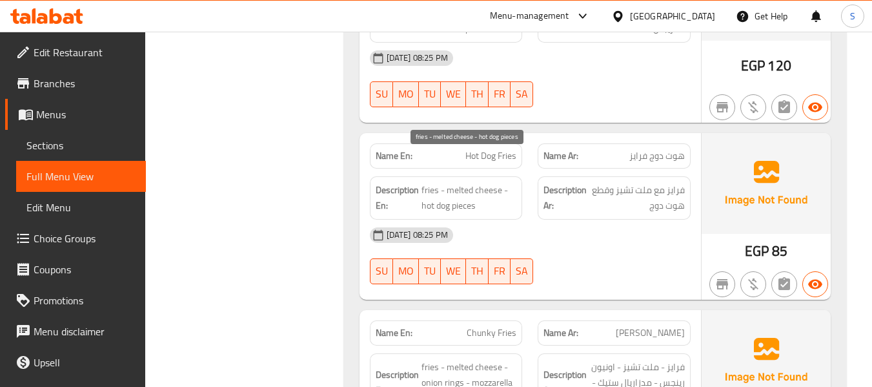
click at [467, 182] on span "fries - melted cheese - hot dog pieces" at bounding box center [470, 198] width 96 height 32
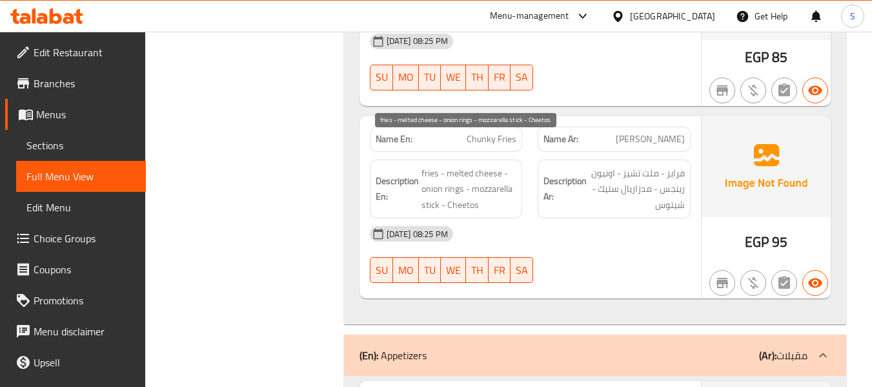
click at [450, 165] on span "fries - melted cheese - onion rings - mozzarella stick - Cheetos" at bounding box center [470, 189] width 96 height 48
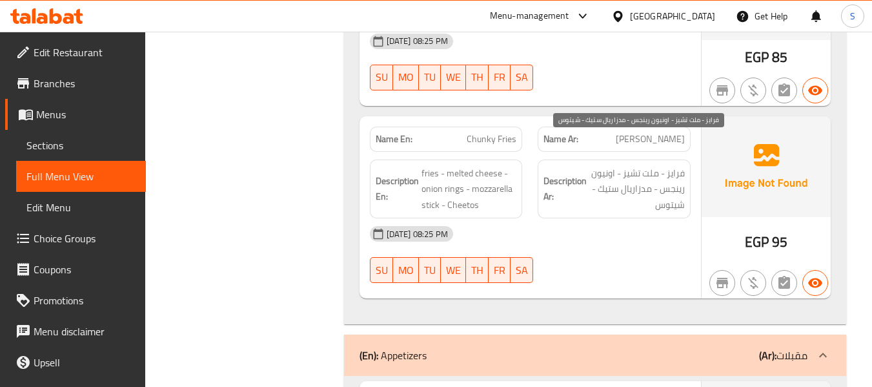
click at [636, 165] on span "فرايز - ملت تشيز - اونيون رينجس - مدزاريال ستيك - شيتوس" at bounding box center [637, 189] width 96 height 48
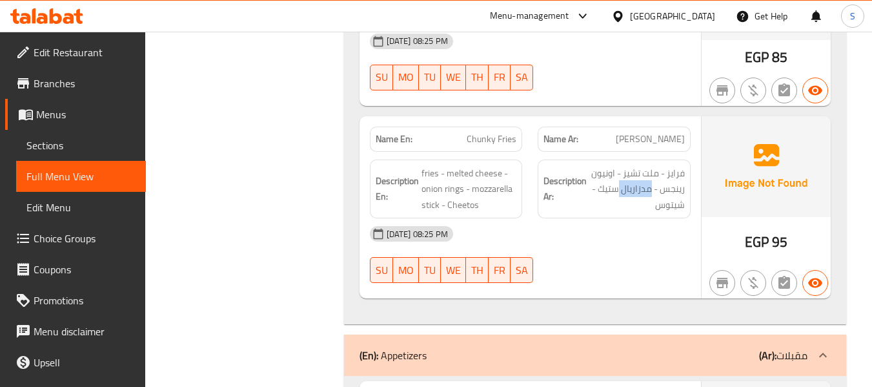
click at [400, 159] on div "Description En: fries - melted cheese - onion rings - mozzarella stick - Cheetos" at bounding box center [446, 188] width 153 height 59
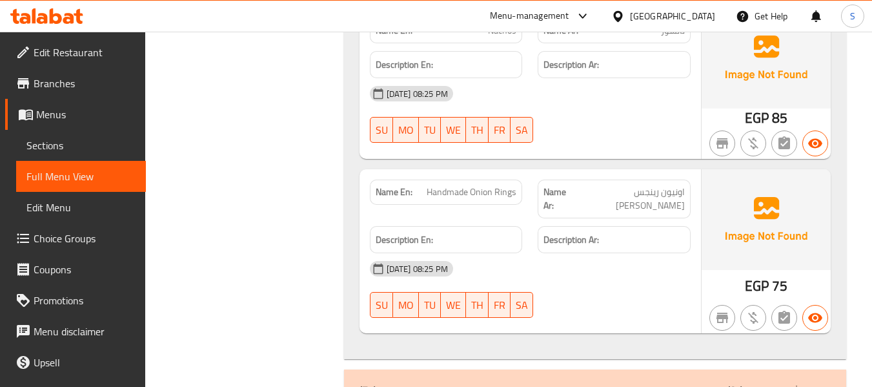
scroll to position [8135, 0]
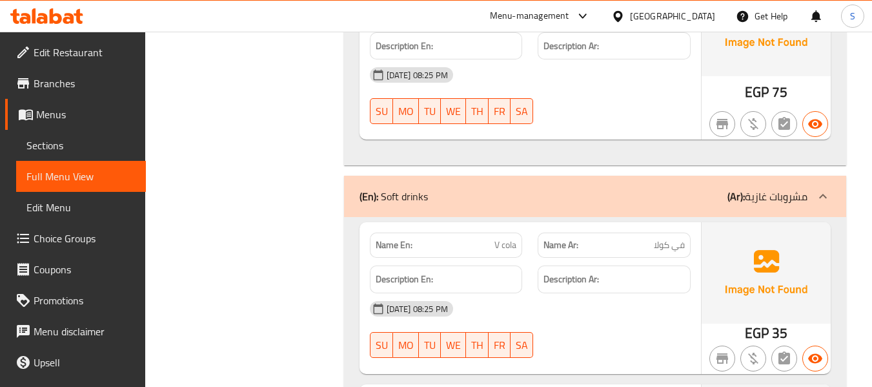
click at [350, 176] on div "(En): Soft drinks (Ar): مشروبات غازية" at bounding box center [595, 196] width 502 height 41
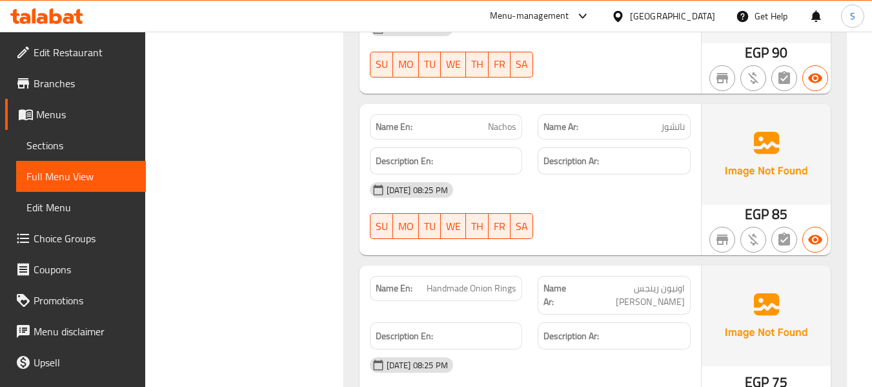
scroll to position [7940, 0]
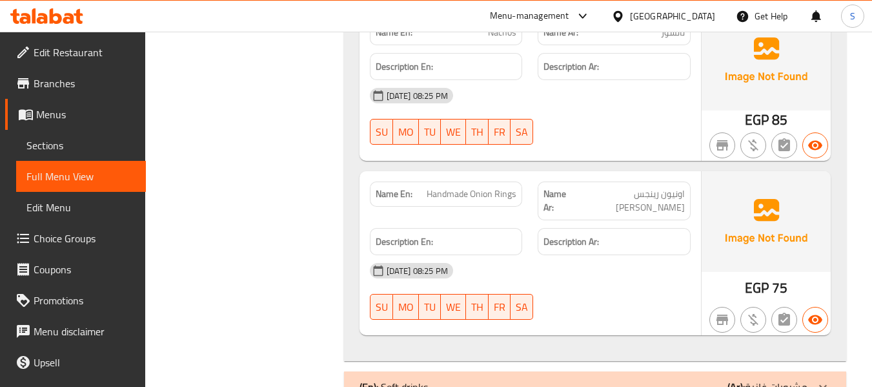
drag, startPoint x: 560, startPoint y: 358, endPoint x: 513, endPoint y: 269, distance: 101.1
click at [560, 371] on div "(En): Soft drinks (Ar): مشروبات غازية" at bounding box center [595, 386] width 502 height 31
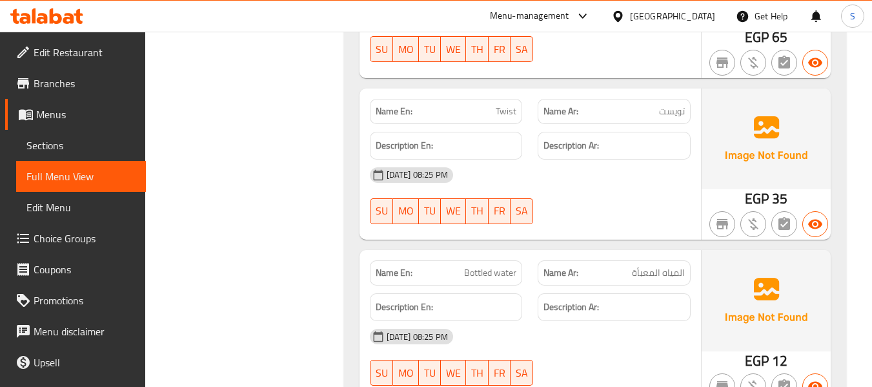
scroll to position [8617, 0]
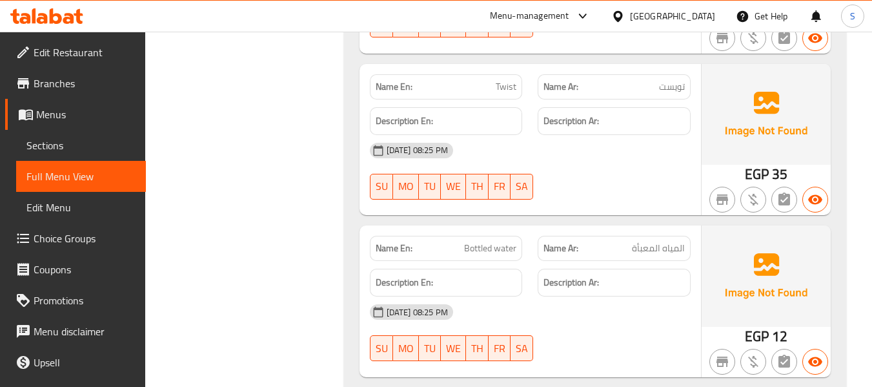
click at [56, 111] on span "Menus" at bounding box center [85, 114] width 99 height 15
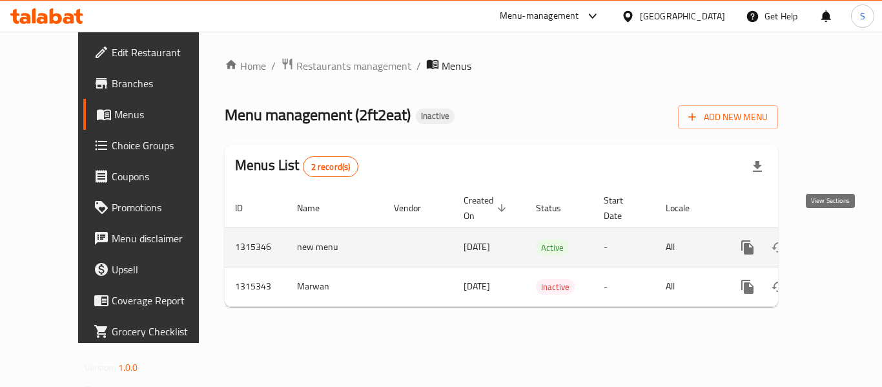
click at [836, 240] on icon "enhanced table" at bounding box center [840, 247] width 15 height 15
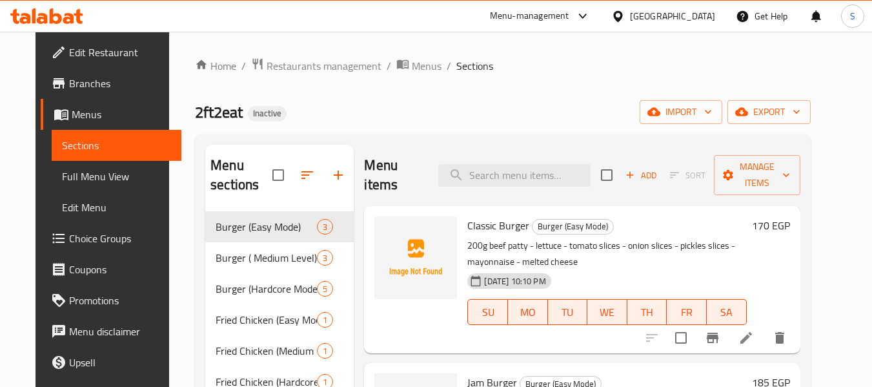
click at [72, 181] on span "Full Menu View" at bounding box center [116, 176] width 109 height 15
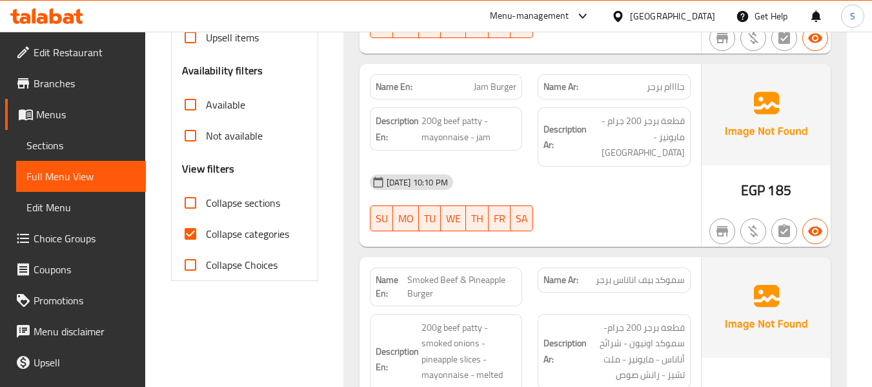
scroll to position [387, 0]
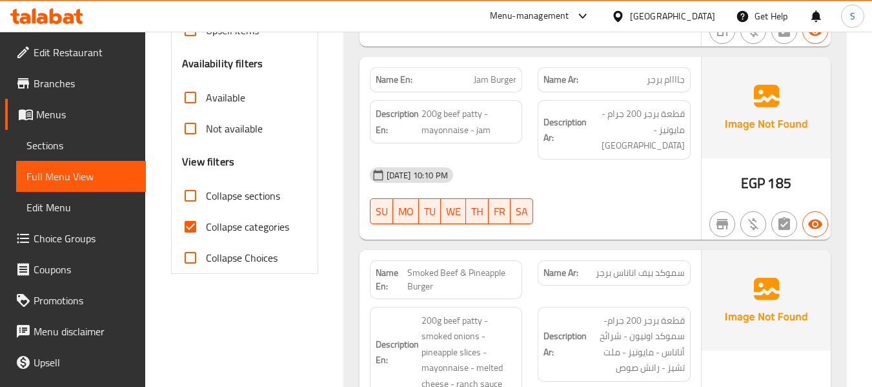
click at [231, 232] on span "Collapse categories" at bounding box center [247, 226] width 83 height 15
click at [206, 232] on input "Collapse categories" at bounding box center [190, 226] width 31 height 31
checkbox input "false"
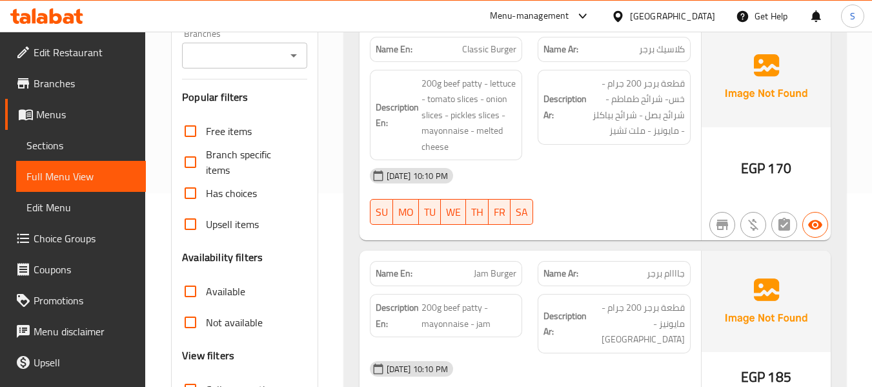
scroll to position [65, 0]
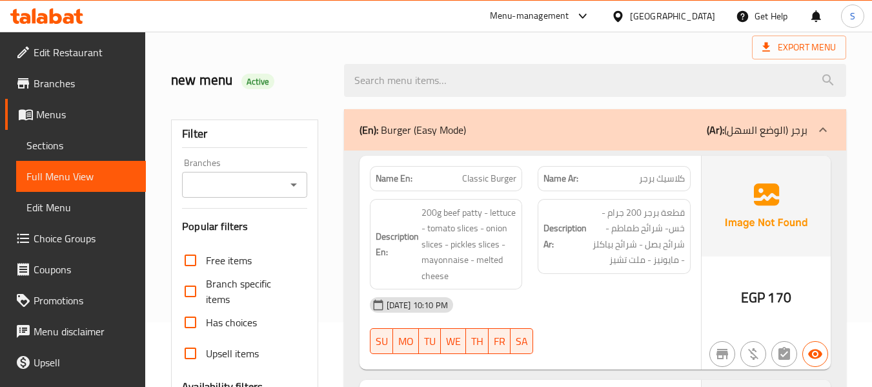
click at [551, 298] on div "[DATE] 10:10 PM" at bounding box center [530, 304] width 336 height 31
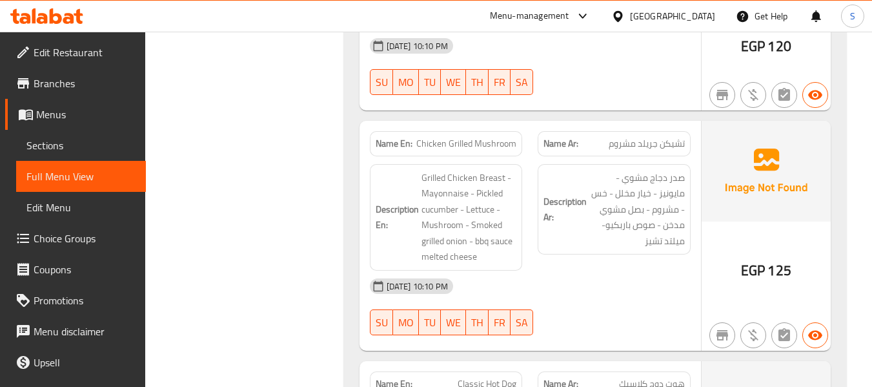
scroll to position [84, 0]
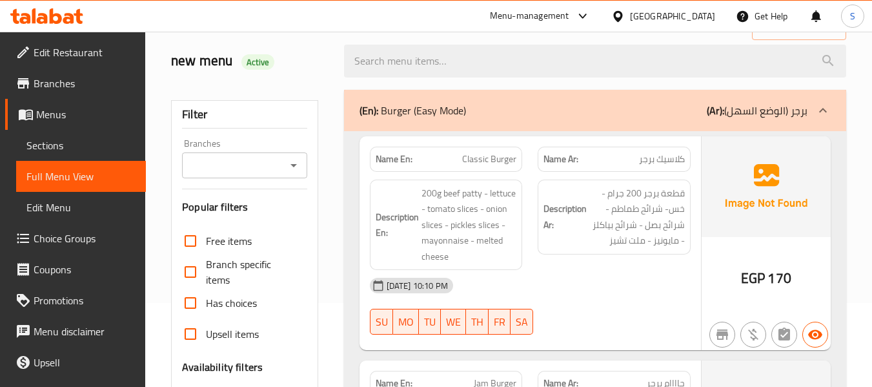
click at [422, 253] on span "200g beef patty - lettuce - tomato slices - onion slices - pickles slices - may…" at bounding box center [470, 224] width 96 height 79
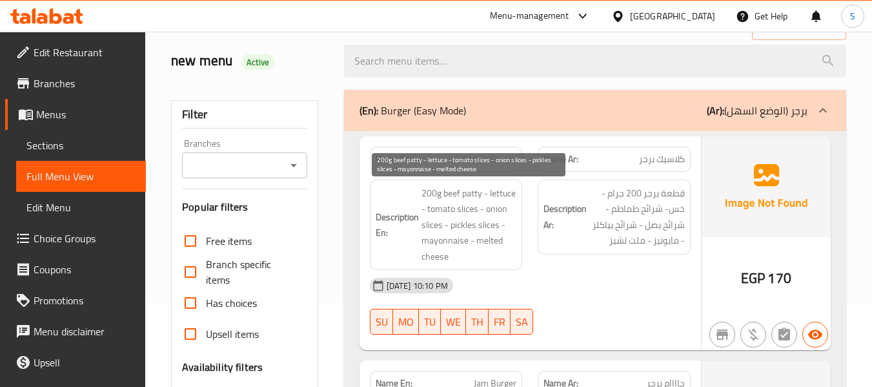
scroll to position [1608, 0]
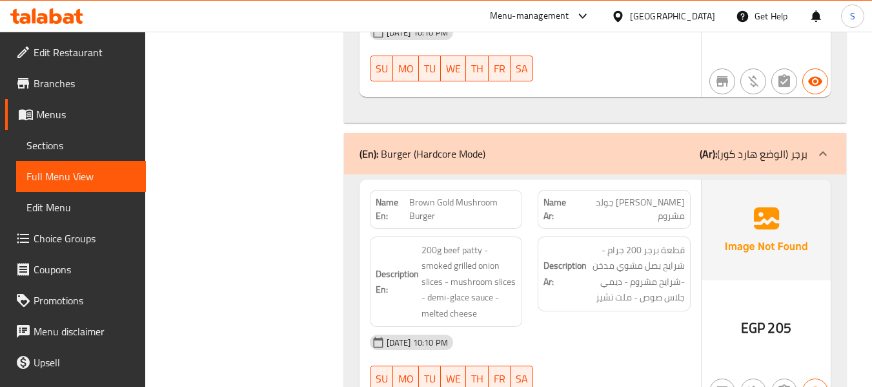
scroll to position [1673, 0]
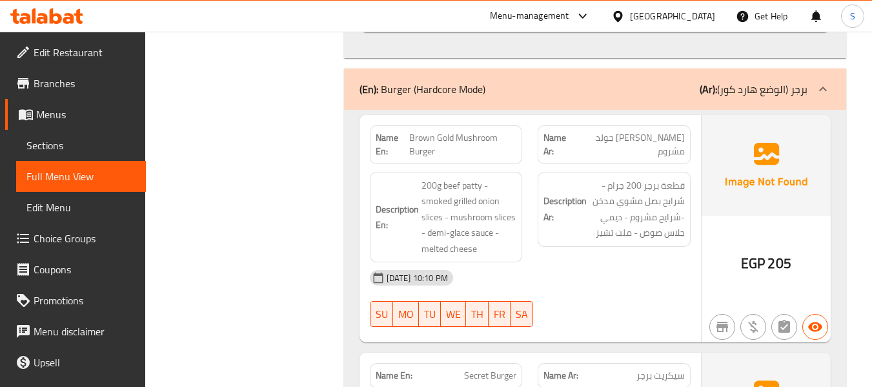
drag, startPoint x: 181, startPoint y: 218, endPoint x: 214, endPoint y: 198, distance: 38.5
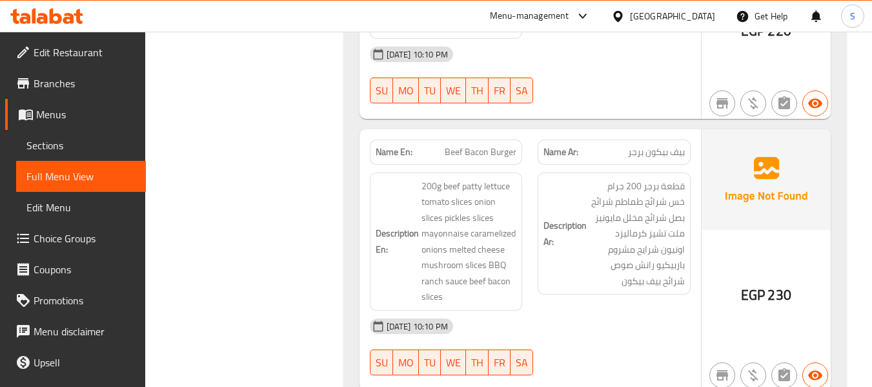
scroll to position [2672, 0]
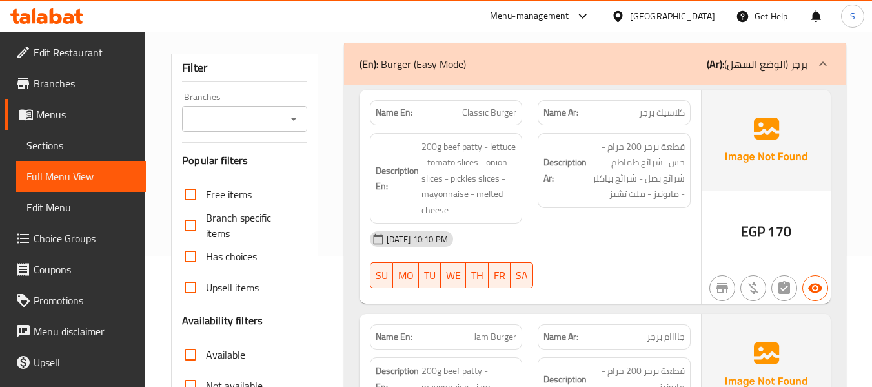
click at [384, 245] on div "[DATE] 10:10 PM" at bounding box center [411, 238] width 83 height 15
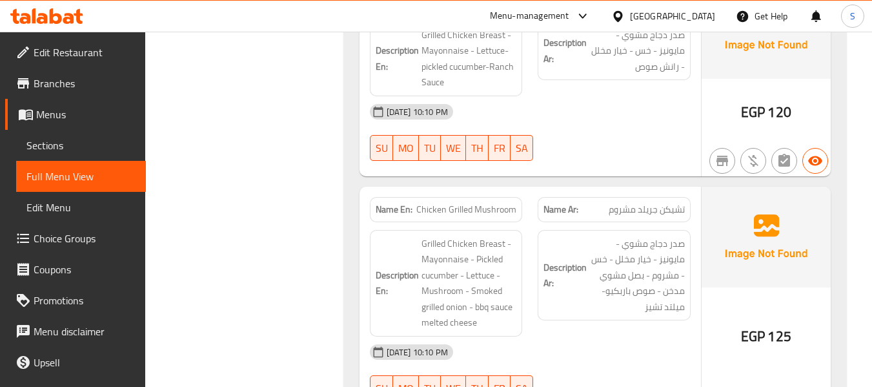
click at [316, 195] on div "Filter Branches Branches Popular filters Free items Branch specific items Has c…" at bounding box center [249, 229] width 172 height 8902
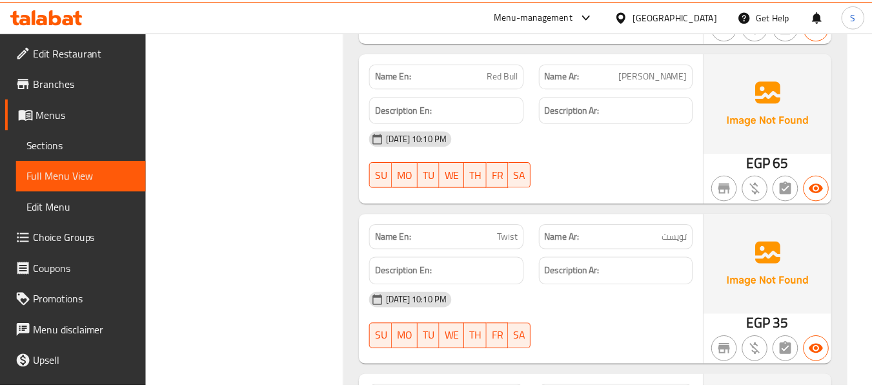
scroll to position [8617, 0]
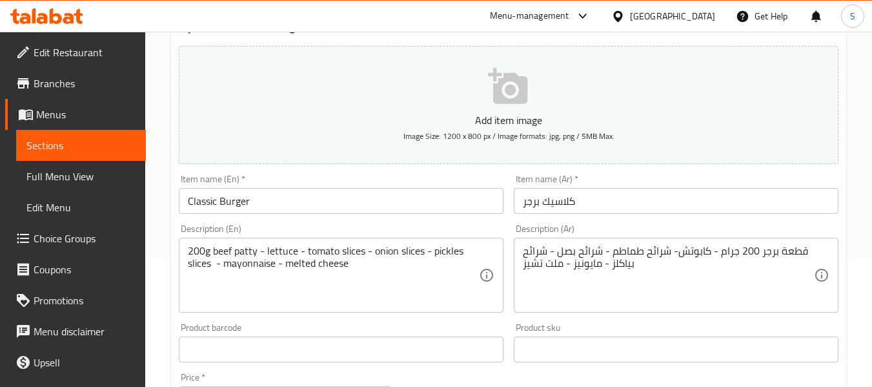
scroll to position [129, 0]
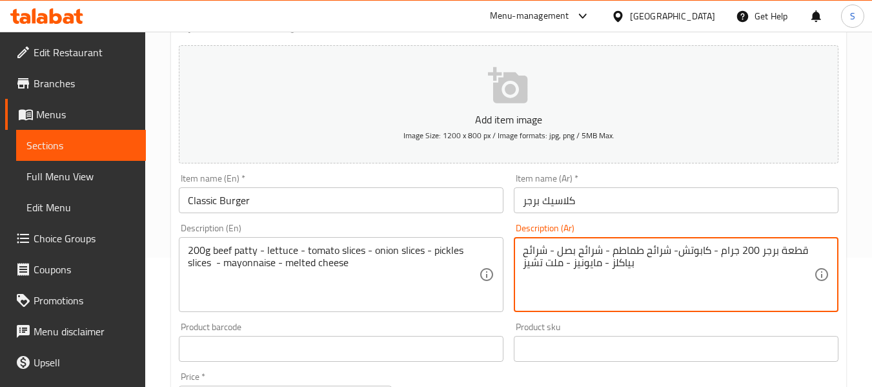
click at [697, 254] on textarea "قطعة برجر 200 جرام - كابوتش- شرائح طماطم - شرائح بصل - شرائح بياكلز - مايونيز -…" at bounding box center [668, 274] width 291 height 61
type textarea "قطعة برجر 200 جرام - خس- شرائح طماطم - شرائح بصل - شرائح بياكلز - مايونيز - ملت…"
click at [686, 200] on input "كلاسيك برجر" at bounding box center [676, 200] width 325 height 26
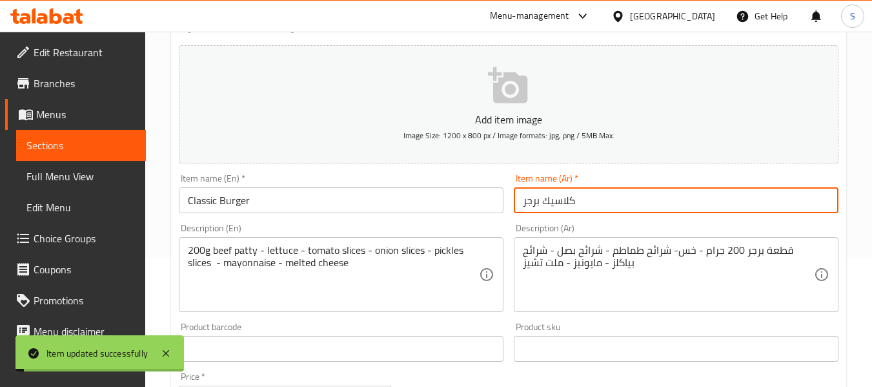
scroll to position [0, 0]
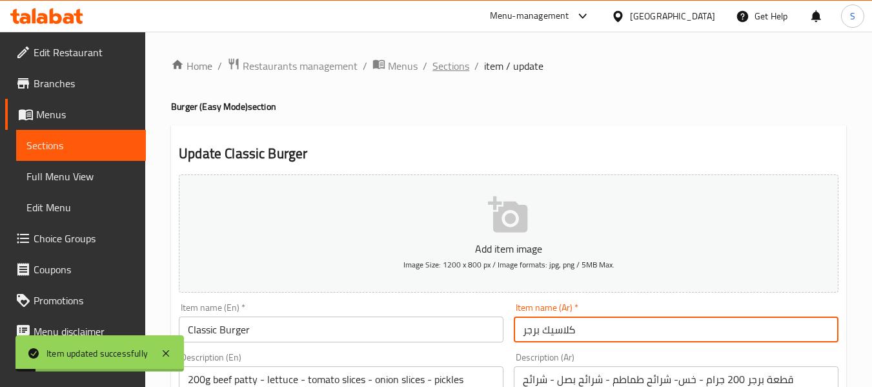
click at [447, 61] on span "Sections" at bounding box center [451, 65] width 37 height 15
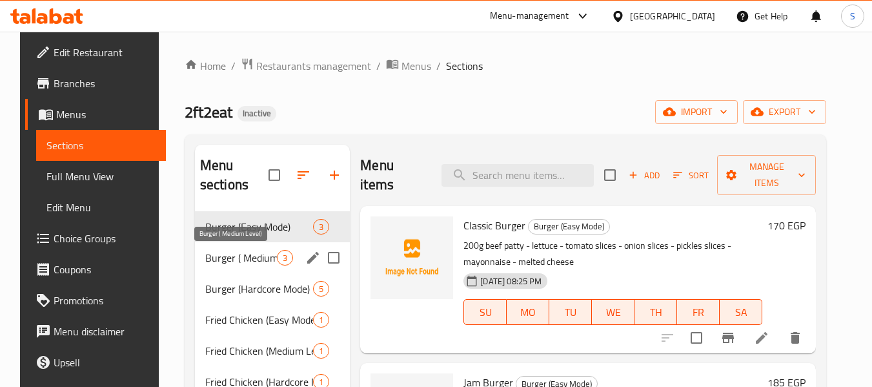
click at [223, 260] on span "Burger ( Medium Level)" at bounding box center [241, 257] width 72 height 15
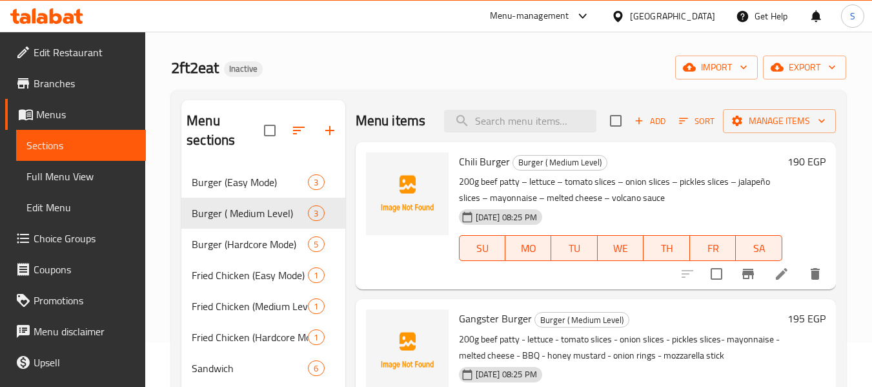
scroll to position [65, 0]
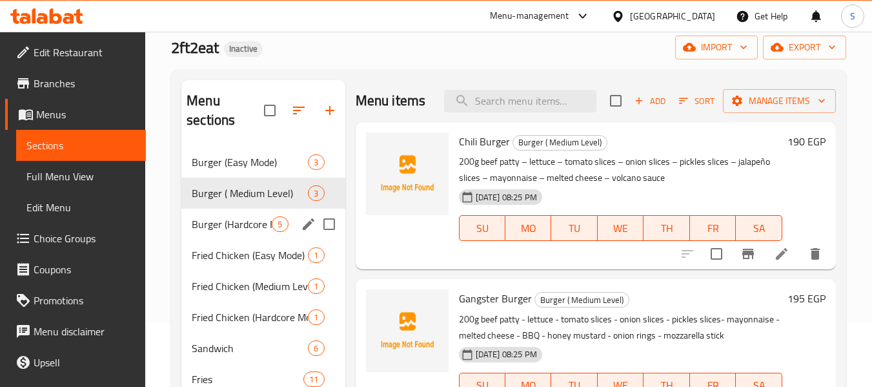
click at [247, 234] on div "Burger (Hardcore Mode) 5" at bounding box center [262, 224] width 163 height 31
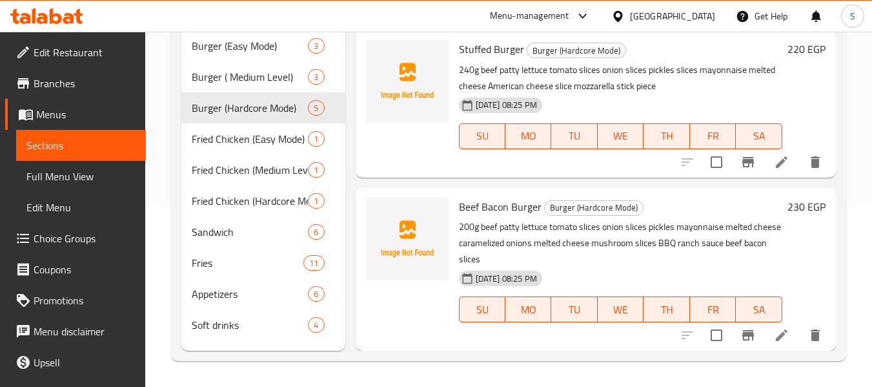
scroll to position [467, 0]
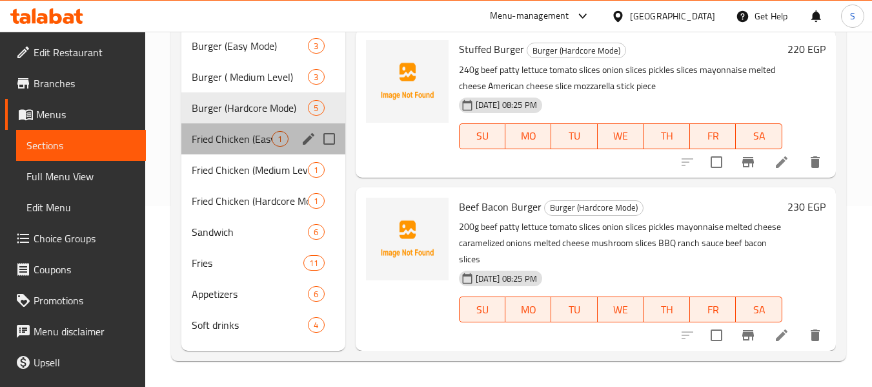
click at [242, 131] on span "Fried Chicken (Easy Mode)" at bounding box center [232, 138] width 80 height 15
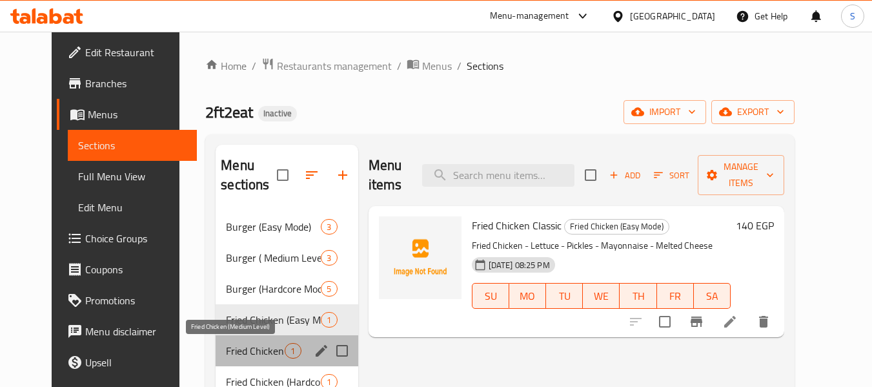
drag, startPoint x: 260, startPoint y: 353, endPoint x: 294, endPoint y: 327, distance: 42.4
click at [260, 353] on span "Fried Chicken (Medium Level)" at bounding box center [255, 350] width 59 height 15
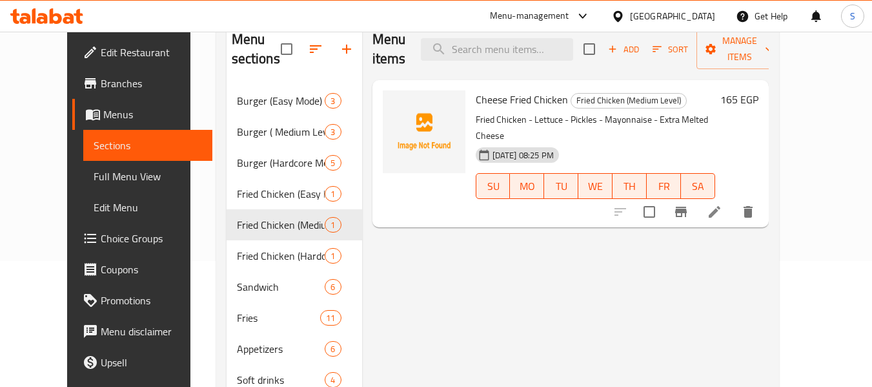
scroll to position [129, 0]
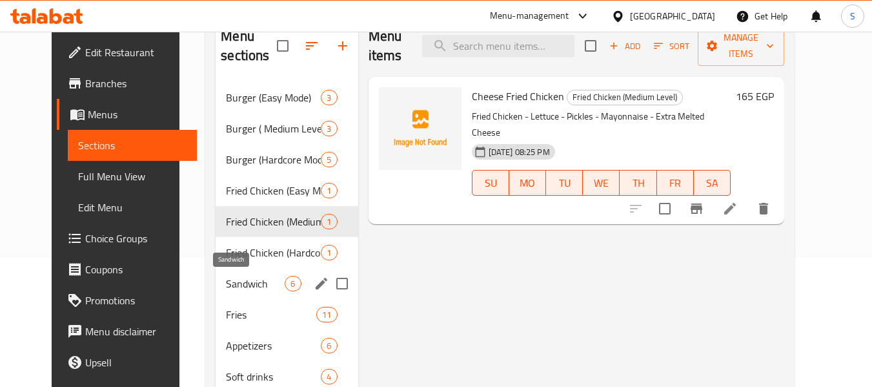
click at [243, 284] on span "Sandwich" at bounding box center [255, 283] width 59 height 15
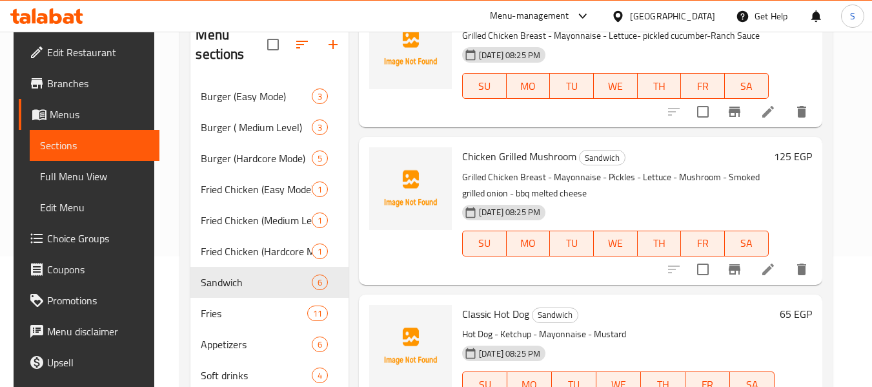
scroll to position [387, 0]
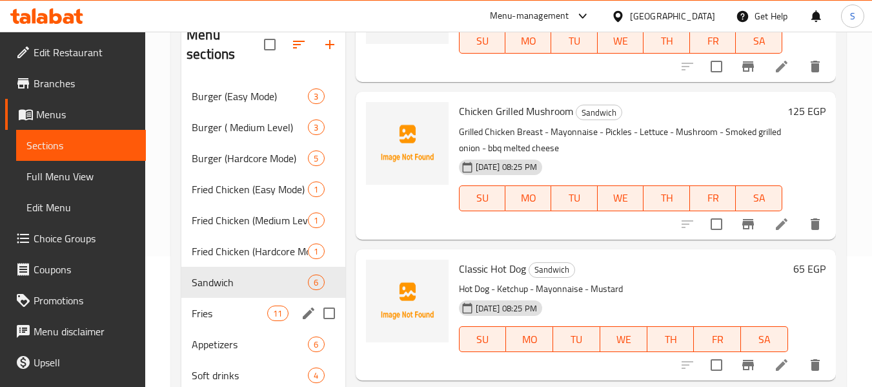
click at [246, 327] on div "Fries 11" at bounding box center [262, 313] width 163 height 31
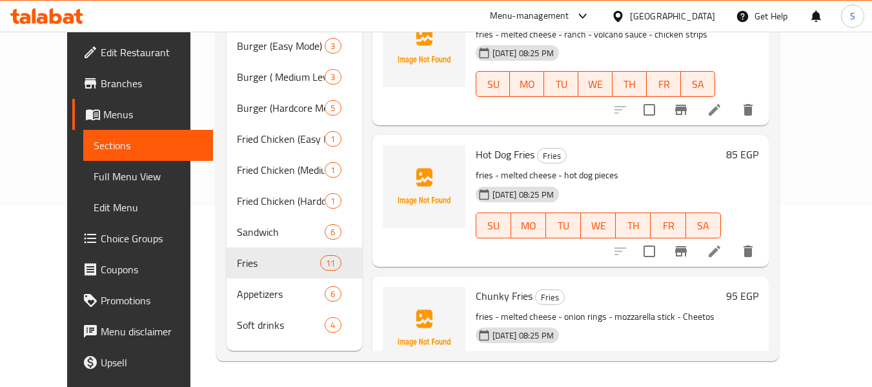
scroll to position [1158, 0]
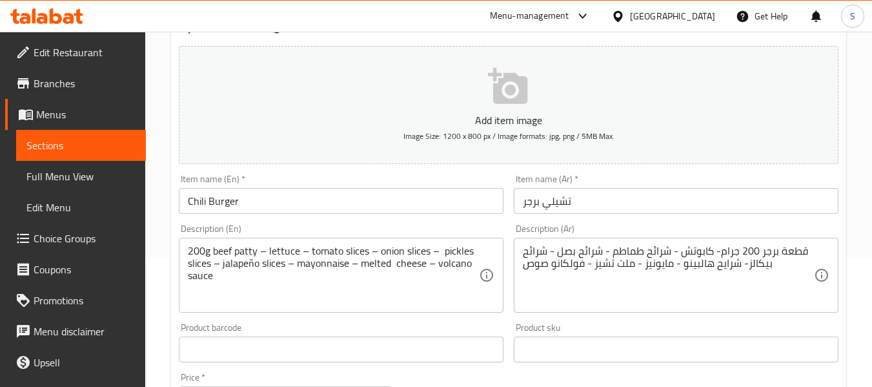
scroll to position [129, 0]
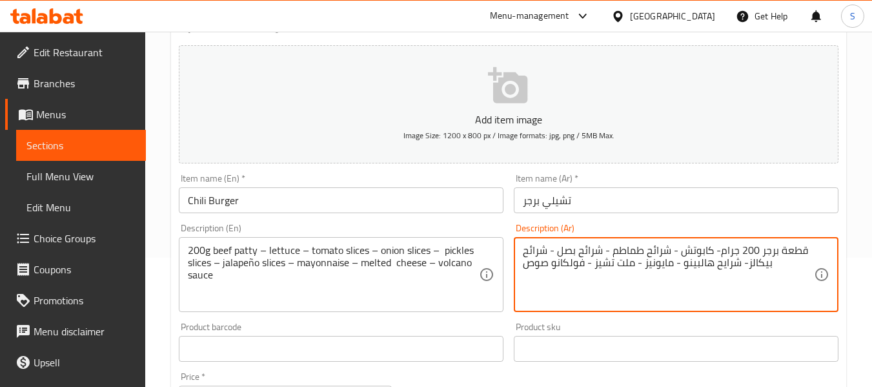
click at [693, 247] on textarea "قطعة برجر 200 جرام- كابوتش - شرائح طماطم - شرائح بصل - شرائح بيكالز- شرايح هالب…" at bounding box center [668, 274] width 291 height 61
type textarea "قطعة برجر 200 جرام- خس- شرائح طماطم - شرائح بصل - شرائح بيكالز- شرايح هالبينو -…"
click at [690, 200] on input "تشيلي برجر" at bounding box center [676, 200] width 325 height 26
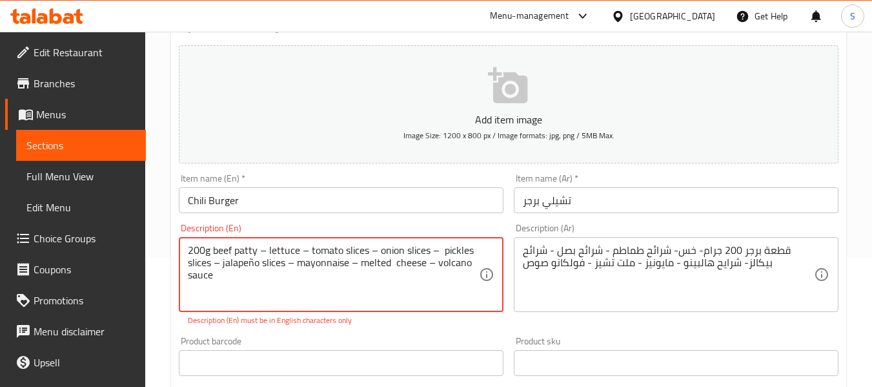
click at [248, 261] on textarea "200g beef patty – lettuce – tomato slices – onion slices – pickles slices – jal…" at bounding box center [333, 274] width 291 height 61
click at [298, 181] on div "Item name (En)   * Chili Burger Item name (En) *" at bounding box center [341, 193] width 325 height 39
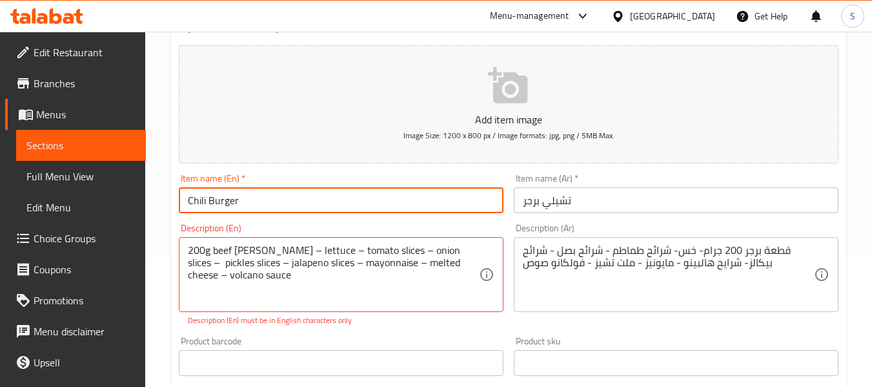
click at [298, 198] on input "Chili Burger" at bounding box center [341, 200] width 325 height 26
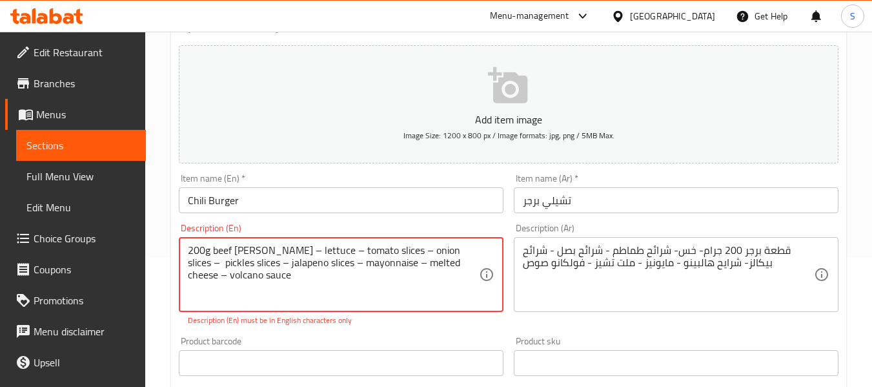
click at [205, 250] on textarea "200g beef patty – lettuce – tomato slices – onion slices – pickles slices – jal…" at bounding box center [333, 274] width 291 height 61
type textarea "200 g beef patty – lettuce – tomato slices – onion slices – pickles slices – ja…"
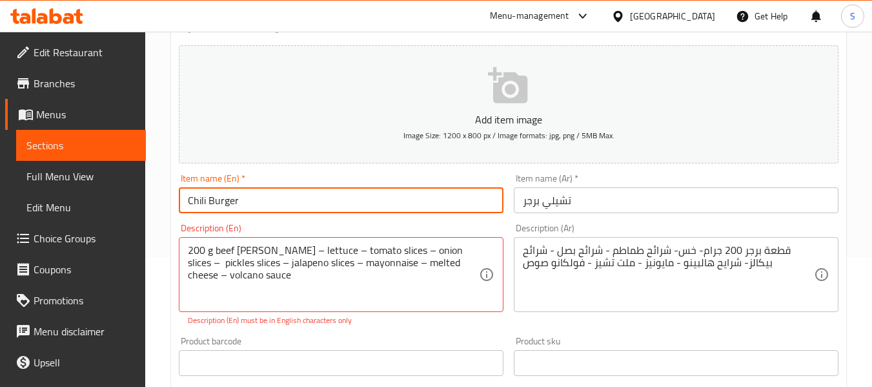
click at [323, 199] on input "Chili Burger" at bounding box center [341, 200] width 325 height 26
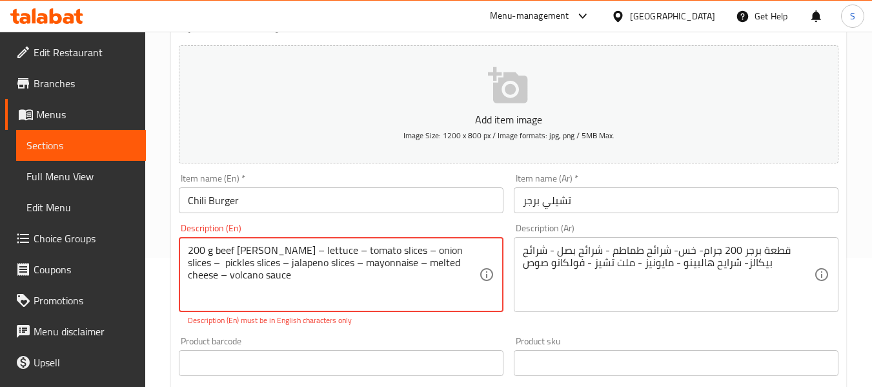
click at [194, 249] on textarea "200 g beef patty – lettuce – tomato slices – onion slices – pickles slices – ja…" at bounding box center [333, 274] width 291 height 61
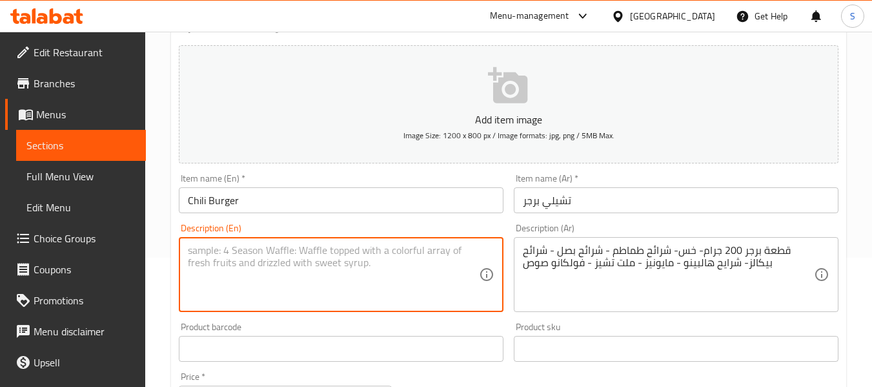
click at [229, 250] on textarea at bounding box center [333, 274] width 291 height 61
paste textarea "200 g beef patty – lettuce – tomato slices – onion slices – pickles slices – ja…"
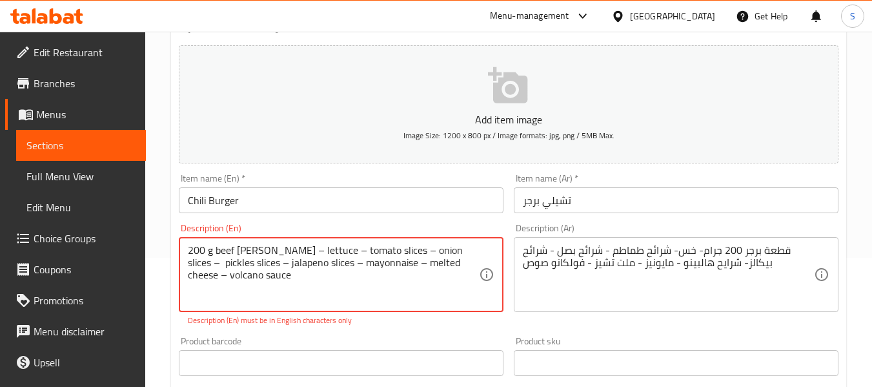
click at [240, 289] on textarea "200 g beef patty – lettuce – tomato slices – onion slices – pickles slices – ja…" at bounding box center [333, 274] width 291 height 61
click at [267, 248] on textarea "200 g beef patty – lettuce – tomato slices – onion slices – pickles slices – ja…" at bounding box center [333, 274] width 291 height 61
drag, startPoint x: 206, startPoint y: 251, endPoint x: 255, endPoint y: 284, distance: 59.1
click at [255, 284] on textarea "200 g beef patty - lettuce – tomato slices – onion slices – pickles slices – ja…" at bounding box center [333, 274] width 291 height 61
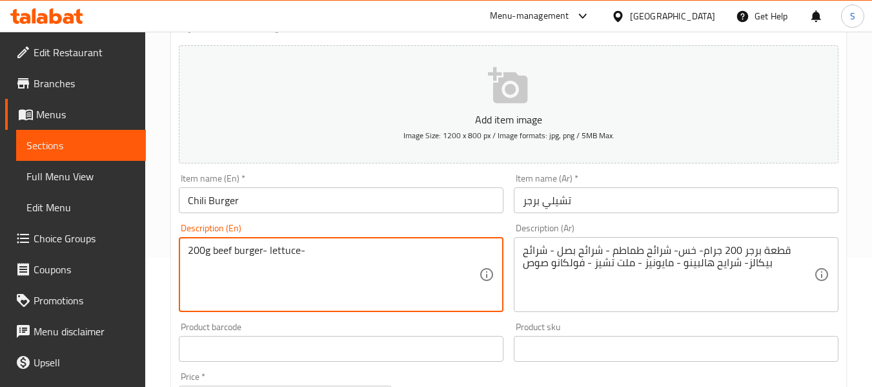
click at [249, 256] on textarea "200g beef burger- lettuce-" at bounding box center [333, 274] width 291 height 61
click at [356, 253] on textarea "200g beef patty- lettuce-" at bounding box center [333, 274] width 291 height 61
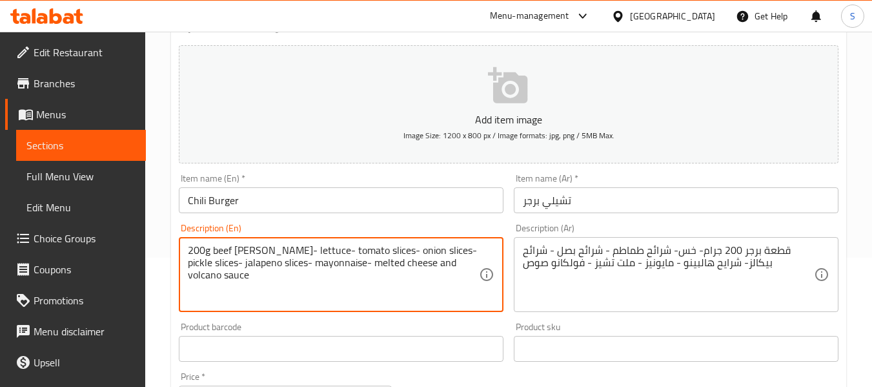
type textarea "200g beef patty- lettuce- tomato slices- onion slices- pickle slices- jalapeno …"
click at [371, 190] on input "Chili Burger" at bounding box center [341, 200] width 325 height 26
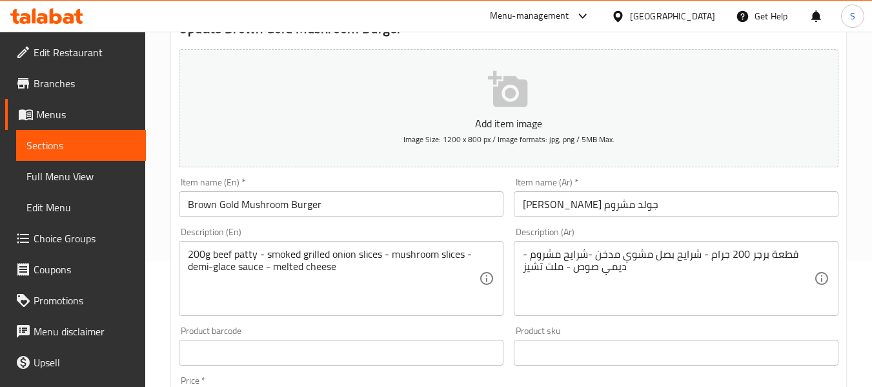
scroll to position [129, 0]
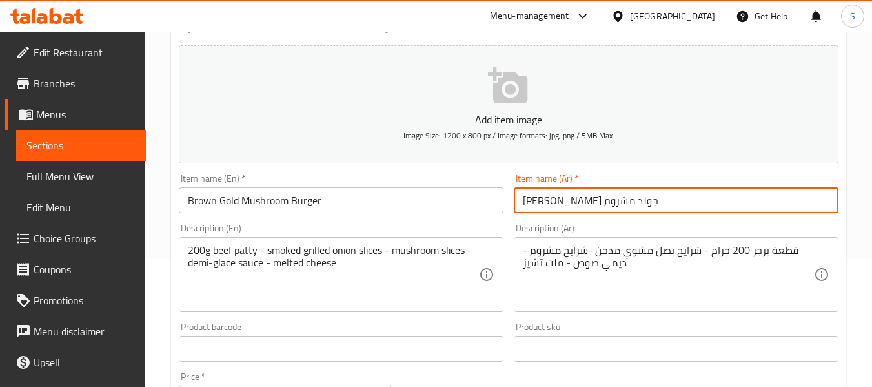
click at [520, 205] on input "[PERSON_NAME] جولد مشروم" at bounding box center [676, 200] width 325 height 26
type input "[PERSON_NAME] جولد مشروم"
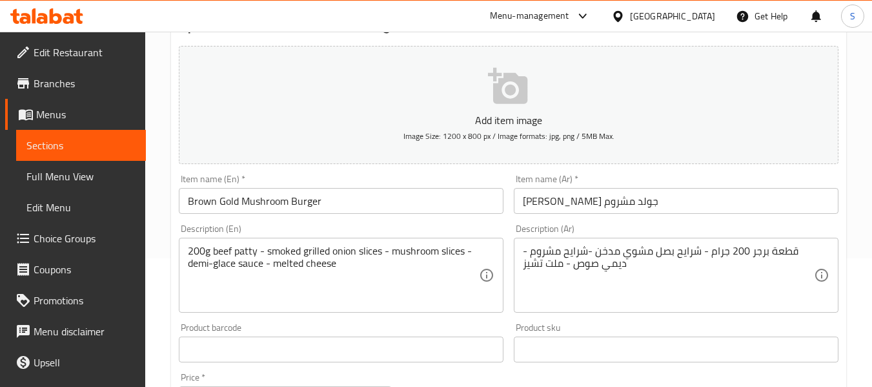
scroll to position [129, 0]
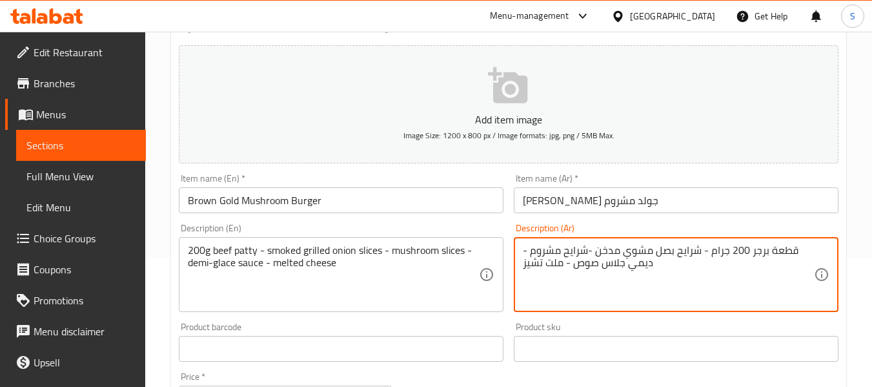
type textarea "قطعة برجر 200 جرام - شرايح بصل مشوي مدخن -شرايح مشروم - ديمي جلاس صوص - ملت تشيز"
click at [693, 196] on input "برجر براون جولد مشروم" at bounding box center [676, 200] width 325 height 26
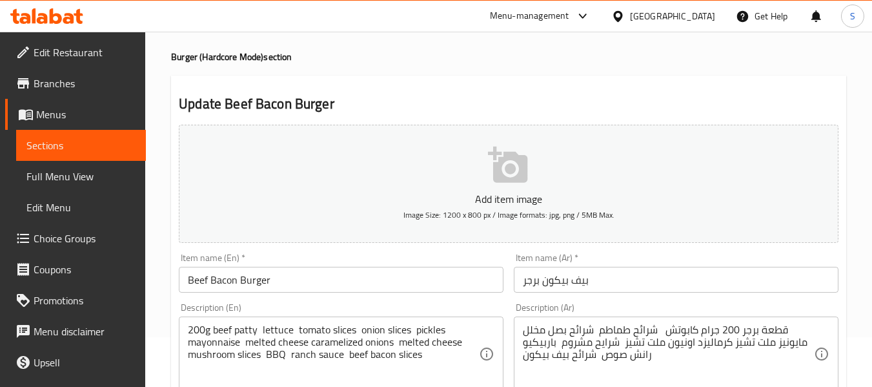
scroll to position [194, 0]
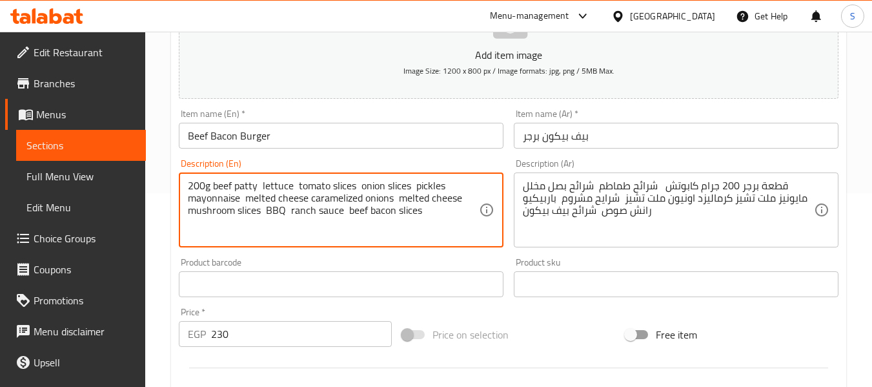
drag, startPoint x: 245, startPoint y: 198, endPoint x: 311, endPoint y: 196, distance: 65.2
click at [446, 186] on textarea "200g beef patty lettuce tomato slices onion slices pickles mayonnaise carameliz…" at bounding box center [333, 209] width 291 height 61
type textarea "200g beef patty lettuce tomato slices onion slices pickles slices mayonnaise ca…"
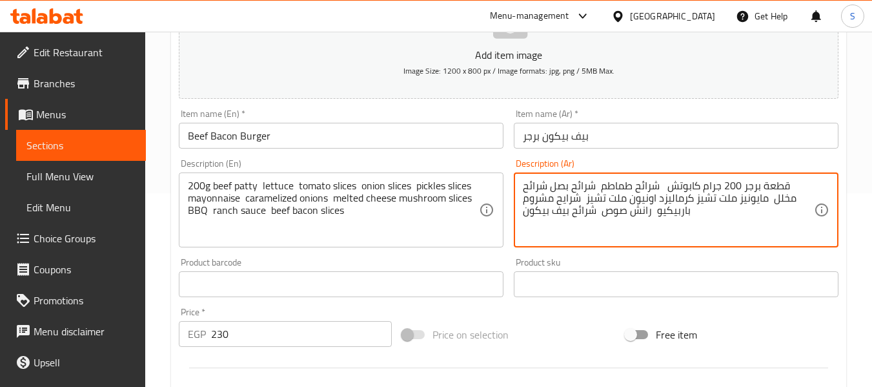
drag, startPoint x: 666, startPoint y: 198, endPoint x: 617, endPoint y: 200, distance: 48.5
click at [617, 200] on textarea "قطعة برجر 200 جرام كابوتش شرائح طماطم شرائح بصل شرائح مخلل مايونيز ملت تشيز كرم…" at bounding box center [668, 209] width 291 height 61
type textarea "قطعة برجر 200 جرام كابوتش شرائح طماطم شرائح بصل شرائح مخلل مايونيز ملت تشيز كرم…"
click at [609, 138] on input "بيف بيكون برجر" at bounding box center [676, 136] width 325 height 26
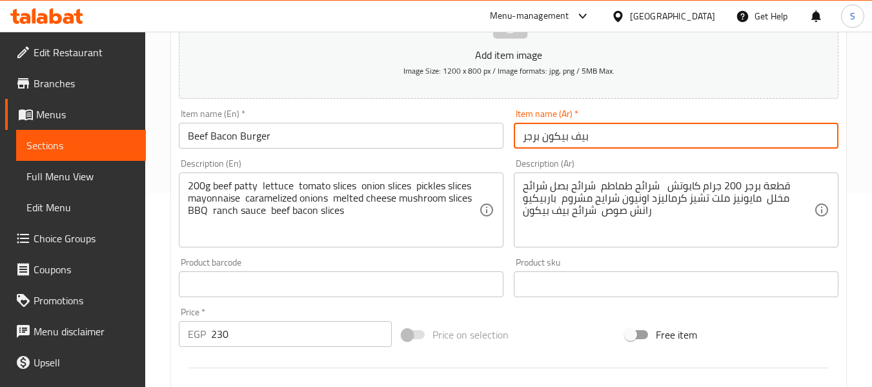
click at [376, 139] on input "Beef Bacon Burger" at bounding box center [341, 136] width 325 height 26
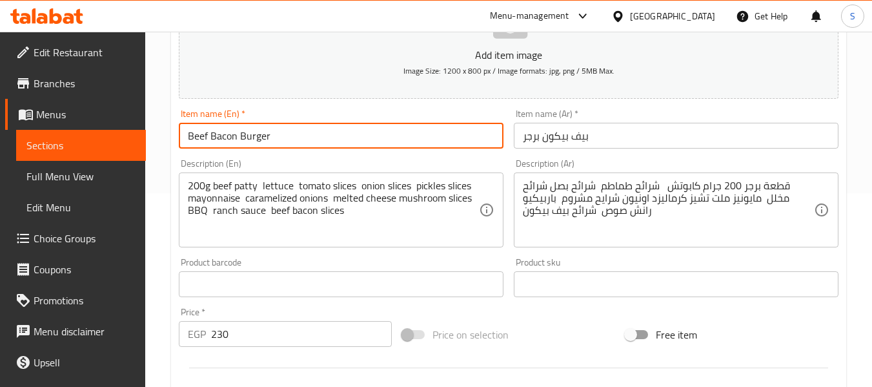
click at [376, 139] on input "Beef Bacon Burger" at bounding box center [341, 136] width 325 height 26
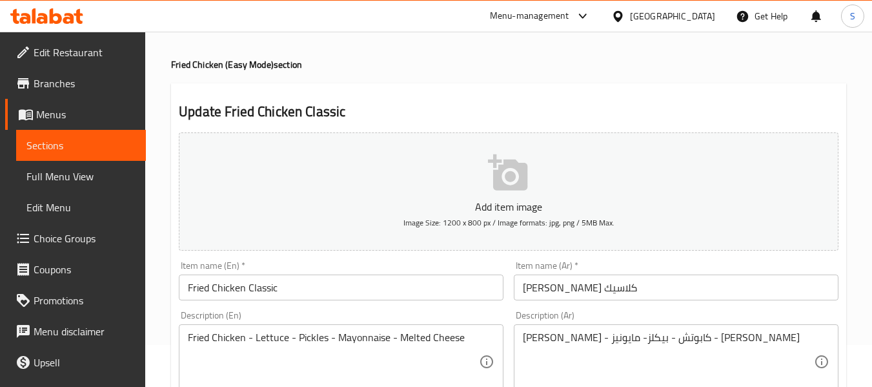
scroll to position [65, 0]
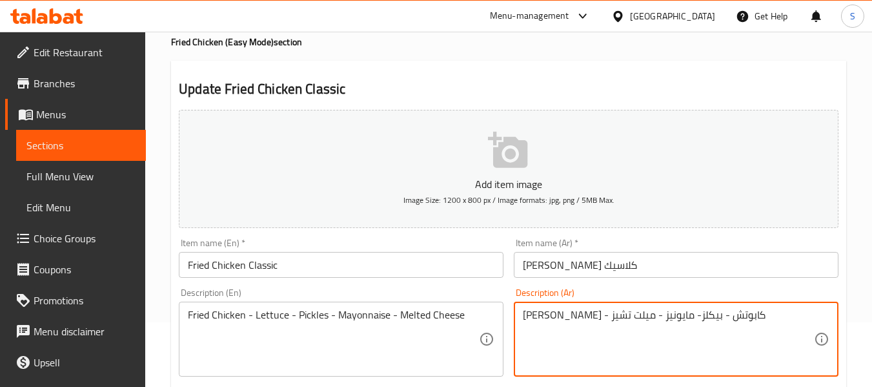
type textarea "[PERSON_NAME] - كابوتش - بيكلز- مايونيز - ميلت تشيز"
click at [692, 271] on input "[PERSON_NAME] كلاسيك" at bounding box center [676, 265] width 325 height 26
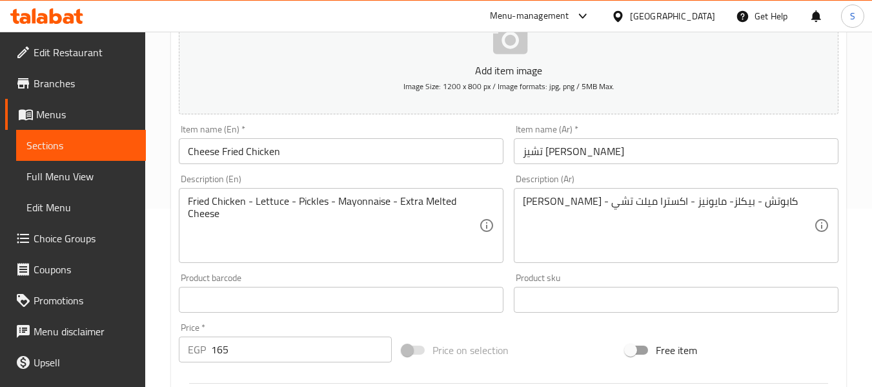
scroll to position [194, 0]
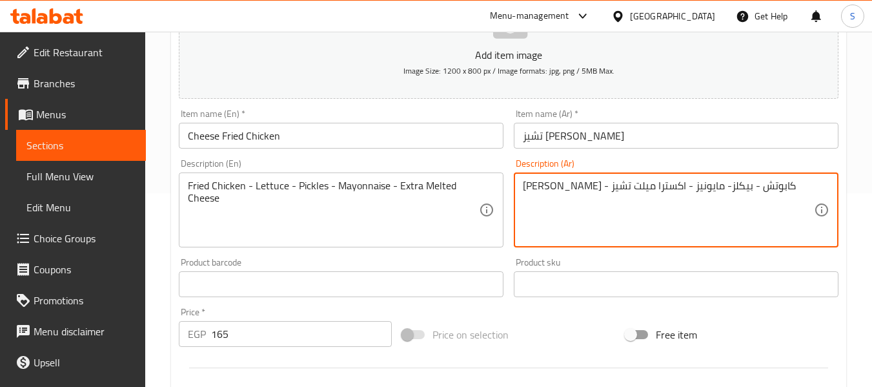
type textarea "فرايد تشكن - كابوتش - بيكلز- مايونيز - اكسترا ميلت تشيز"
click at [629, 133] on input "تشيز فرايد تشيكن" at bounding box center [676, 136] width 325 height 26
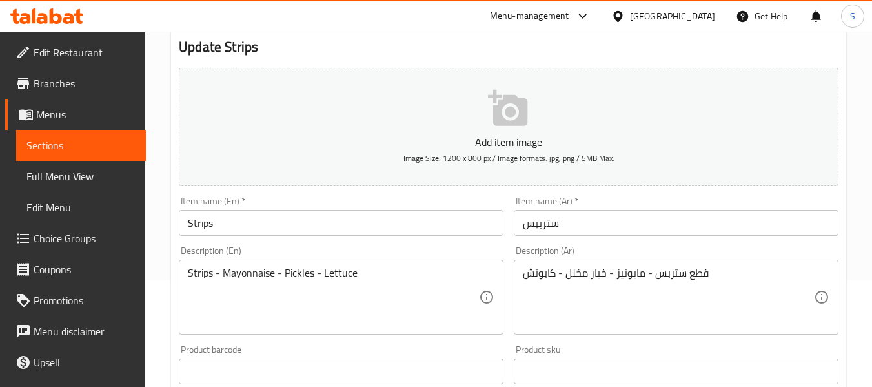
scroll to position [129, 0]
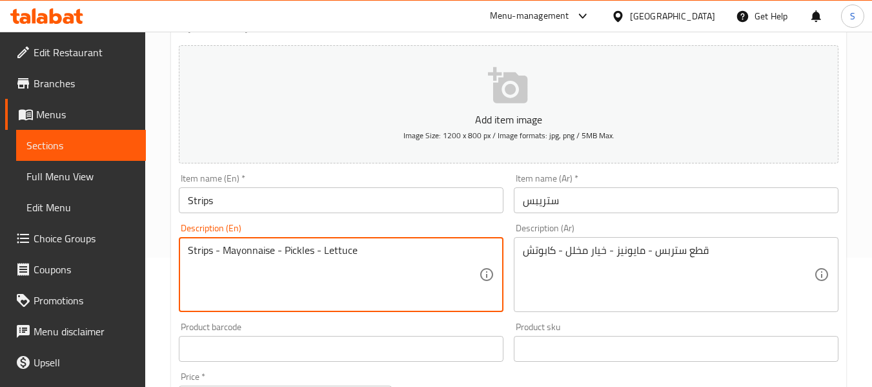
click at [308, 251] on textarea "Strips - Mayonnaise - Pickles - Lettuce" at bounding box center [333, 274] width 291 height 61
type textarea "Strips - Mayonnaise - Pickled cucumber - Lettuce"
click at [371, 204] on input "Strips" at bounding box center [341, 200] width 325 height 26
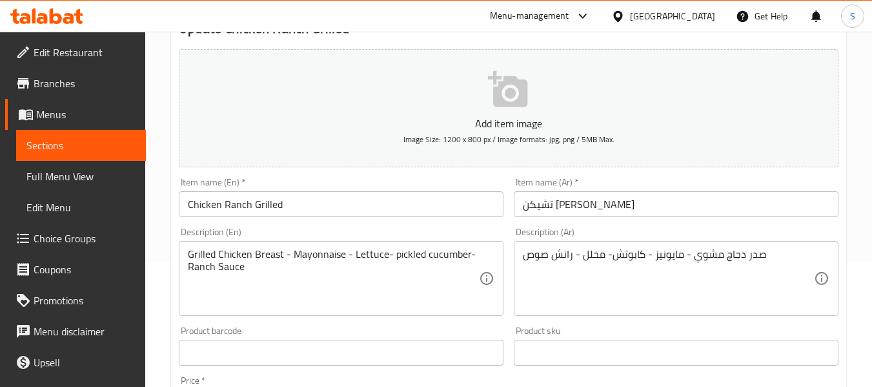
scroll to position [129, 0]
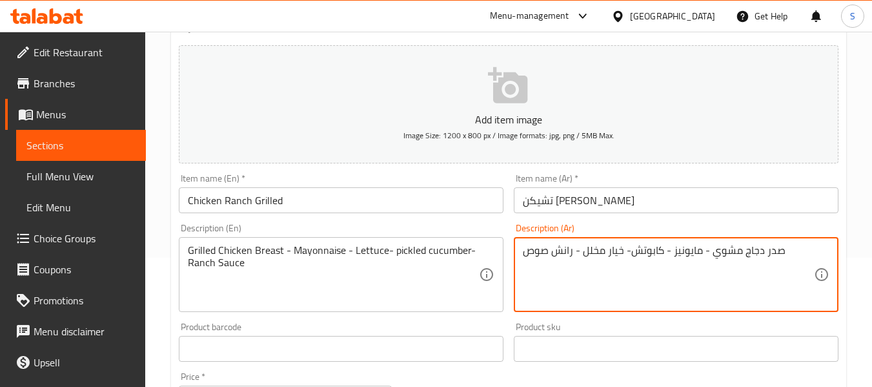
type textarea "صدر دجاج مشوي - مايونيز - كابوتش- خيار مخلل - رانش صوص"
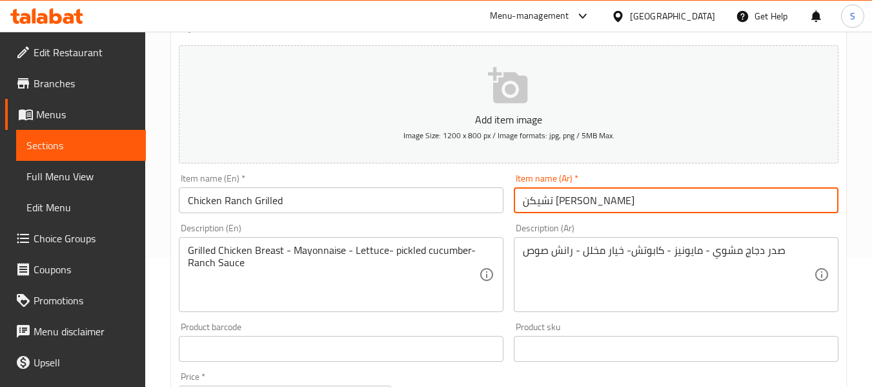
click at [635, 201] on input "تشيكن [PERSON_NAME]" at bounding box center [676, 200] width 325 height 26
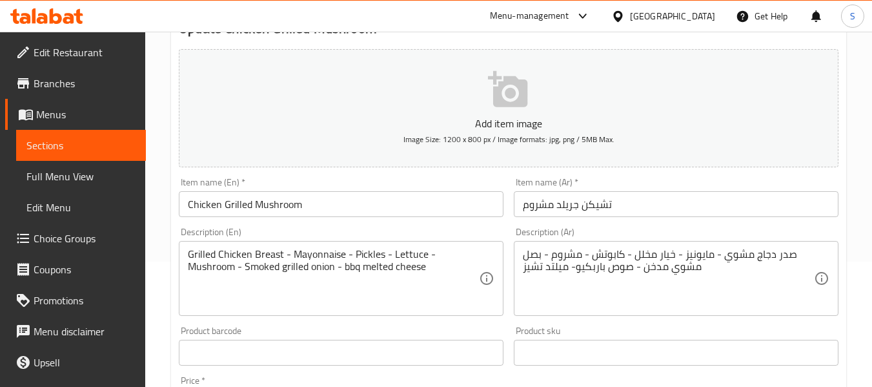
scroll to position [129, 0]
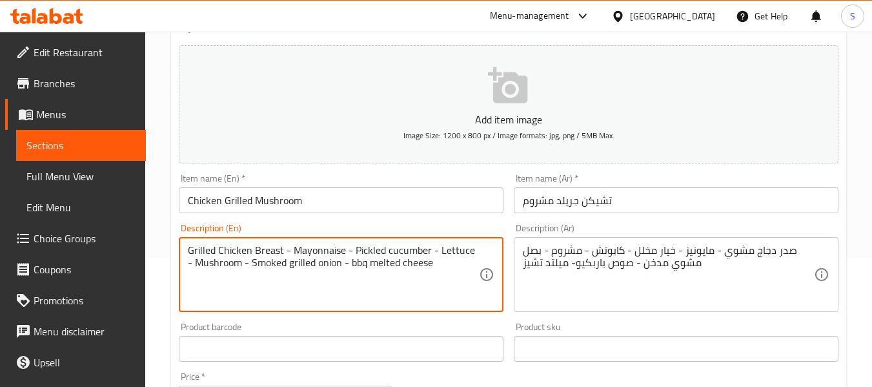
click at [333, 214] on div "Item name (En)   * Chicken Grilled Mushroom Item name (En) *" at bounding box center [341, 194] width 335 height 50
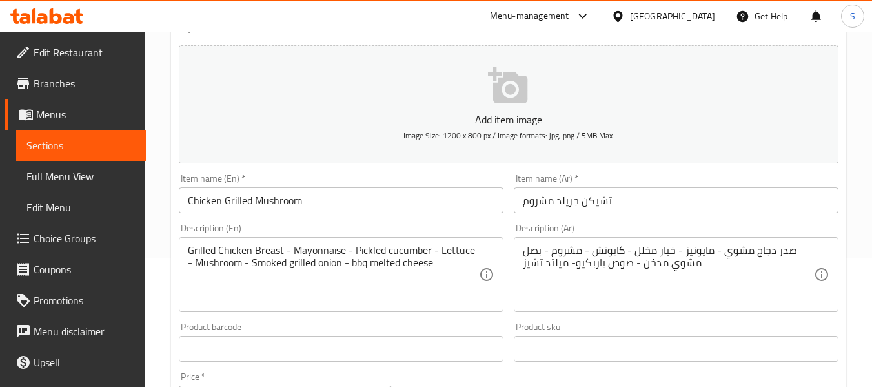
click at [339, 203] on input "Chicken Grilled Mushroom" at bounding box center [341, 200] width 325 height 26
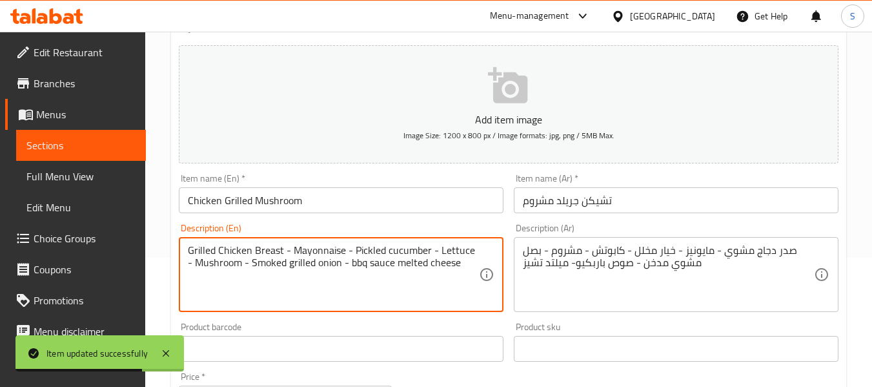
type textarea "Grilled Chicken Breast - Mayonnaise - Pickled cucumber - Lettuce - Mushroom - S…"
click at [387, 201] on input "Chicken Grilled Mushroom" at bounding box center [341, 200] width 325 height 26
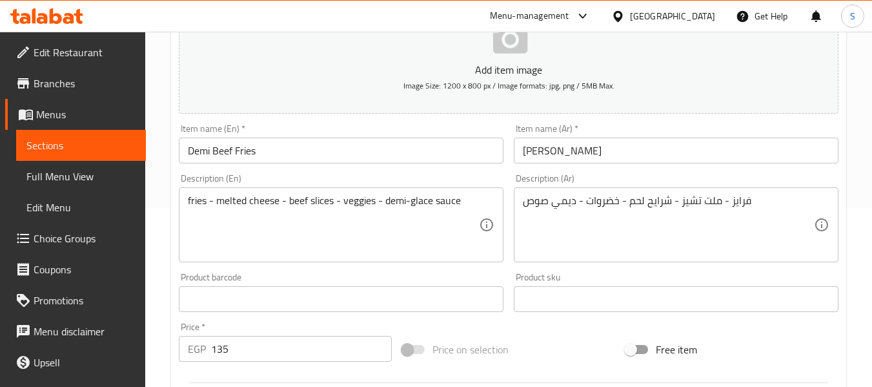
scroll to position [194, 0]
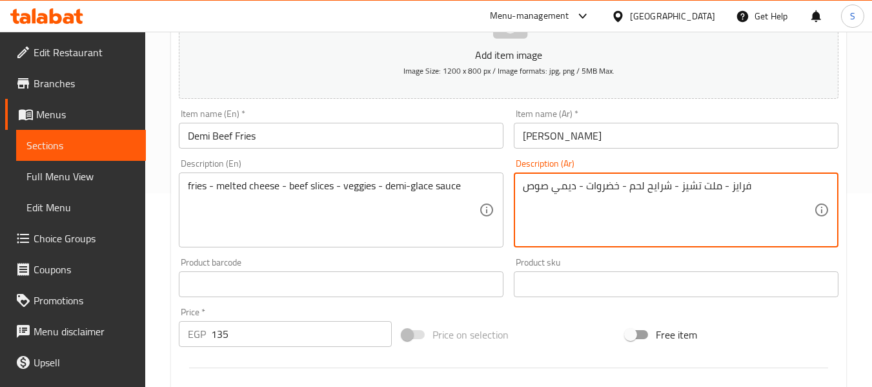
click at [547, 184] on textarea "فرايز - ملت تشيز - شرايح لحم - خضروات - ديمي صوص" at bounding box center [668, 209] width 291 height 61
type textarea "فرايز - ملت تشيز - شرايح لحم - خضروات - ديمي جلاس صوص"
click at [633, 145] on input "[PERSON_NAME]" at bounding box center [676, 136] width 325 height 26
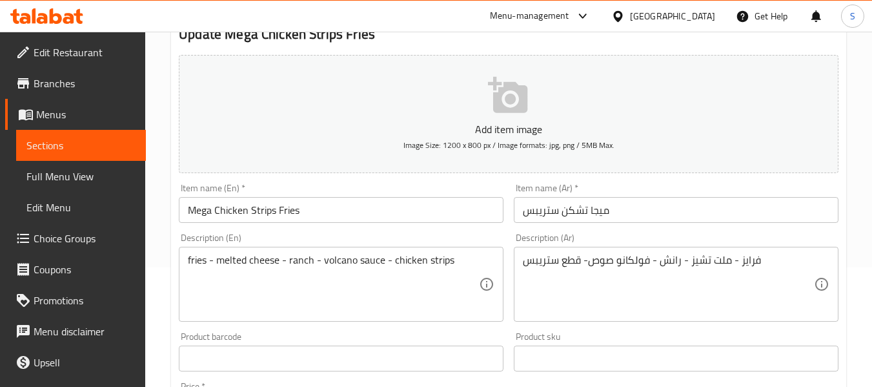
scroll to position [129, 0]
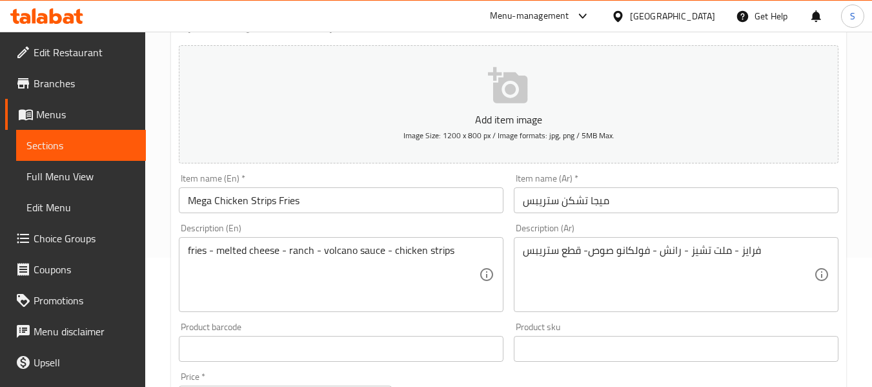
click at [521, 208] on input "ميجا تشكن ستريبس" at bounding box center [676, 200] width 325 height 26
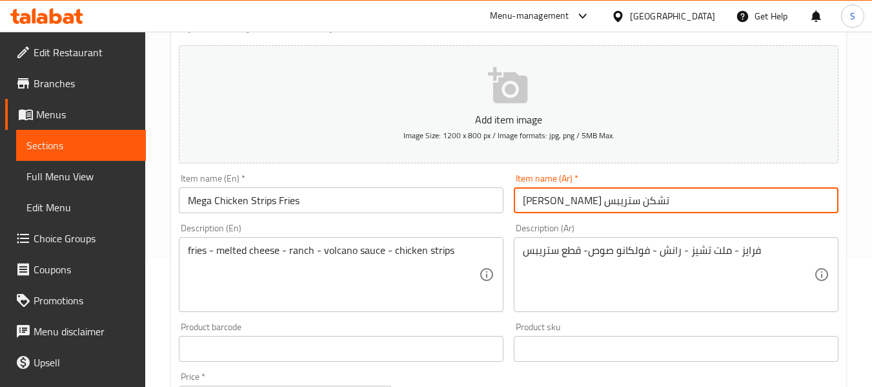
type input "فرايز ميجا تشكن ستريبس"
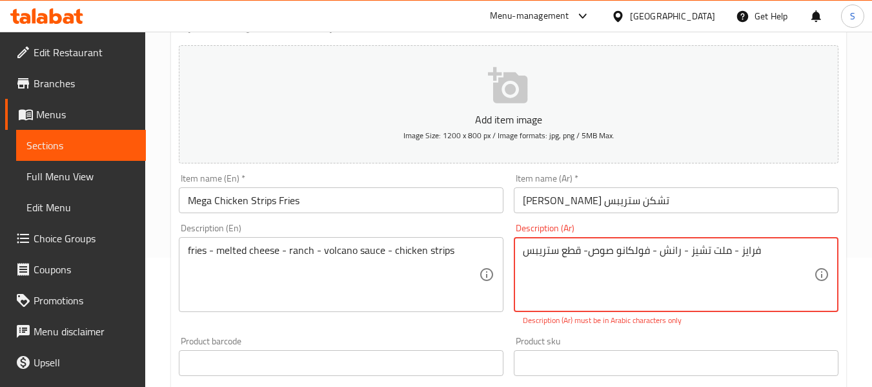
drag, startPoint x: 728, startPoint y: 251, endPoint x: 511, endPoint y: 253, distance: 217.6
click at [511, 253] on div "Description (Ar) فرایز - ملت تشیز - رانش - فولكانو صوص- قطع ستريبس Description …" at bounding box center [676, 274] width 335 height 113
type textarea "ف"
type textarea "فرايز-"
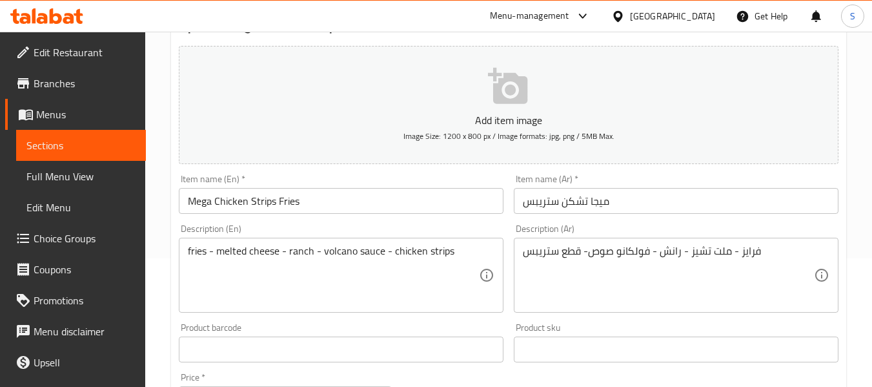
scroll to position [129, 0]
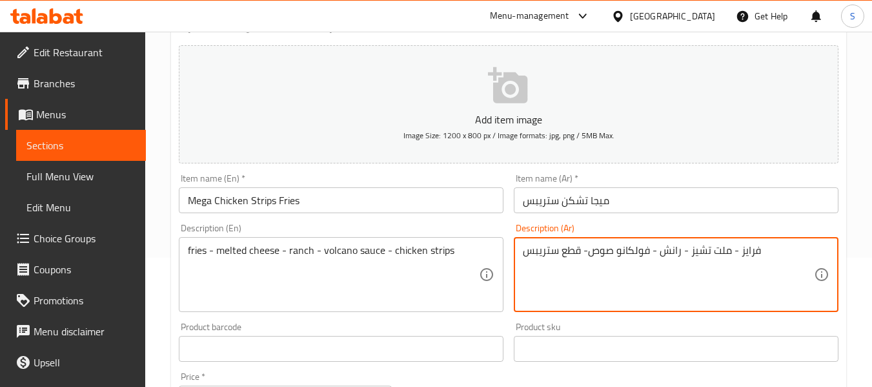
click at [755, 259] on textarea "فرایز - ملت تشیز - رانش - فولكانو صوص- قطع ستريبس" at bounding box center [668, 274] width 291 height 61
click at [523, 203] on input "ميجا تشكن ستريبس" at bounding box center [676, 200] width 325 height 26
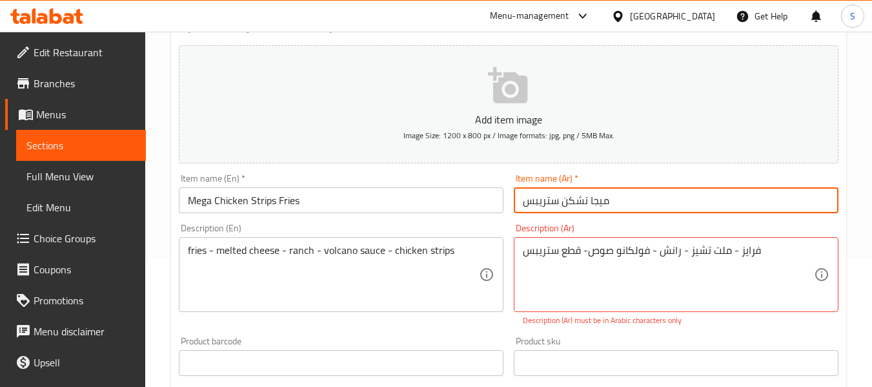
paste input "فرایز"
type input "فرایز ميجا تشكن ستريبس"
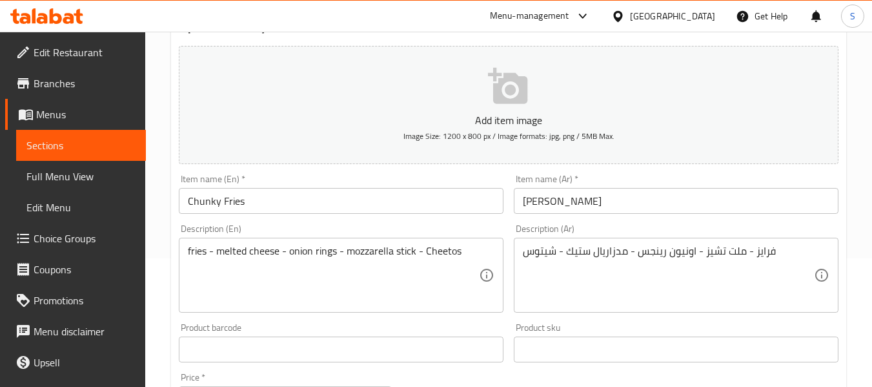
scroll to position [129, 0]
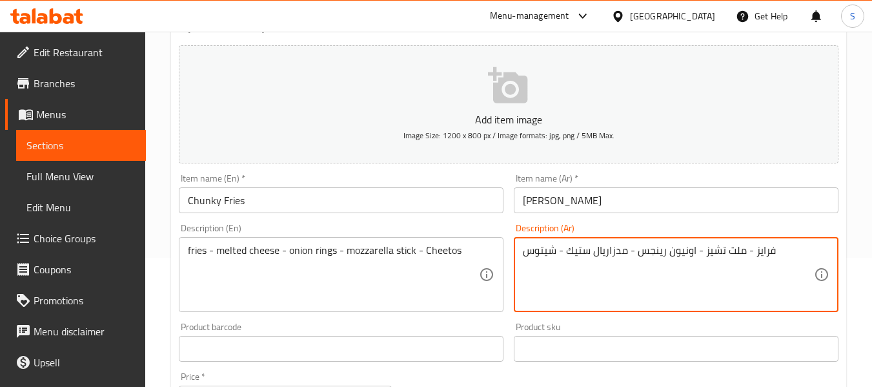
drag, startPoint x: 595, startPoint y: 254, endPoint x: 620, endPoint y: 252, distance: 25.9
type textarea "فرايز - ملت تشيز - اونيون رينجس - موزاريلا ستيك - شيتوس"
click at [622, 208] on input "تشانكي فرايز" at bounding box center [676, 200] width 325 height 26
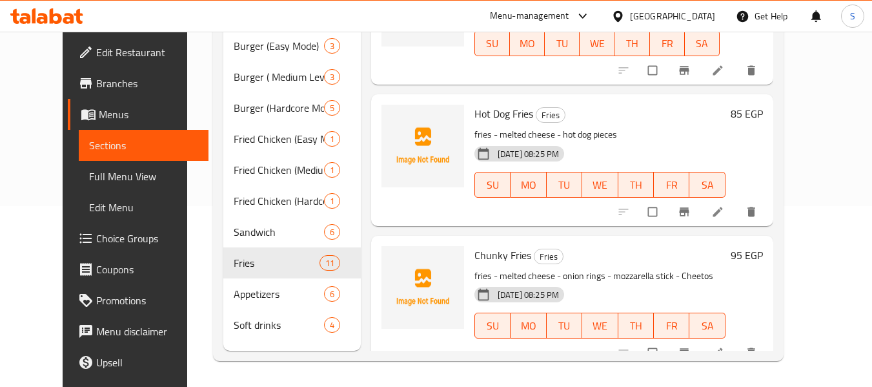
scroll to position [900, 0]
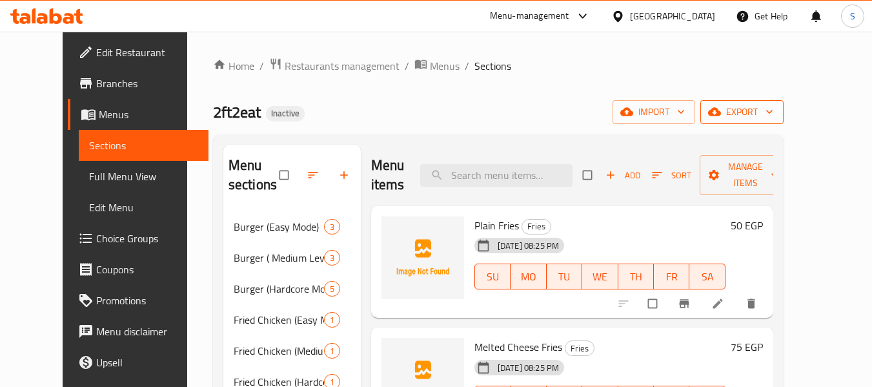
click at [773, 114] on span "export" at bounding box center [742, 112] width 63 height 16
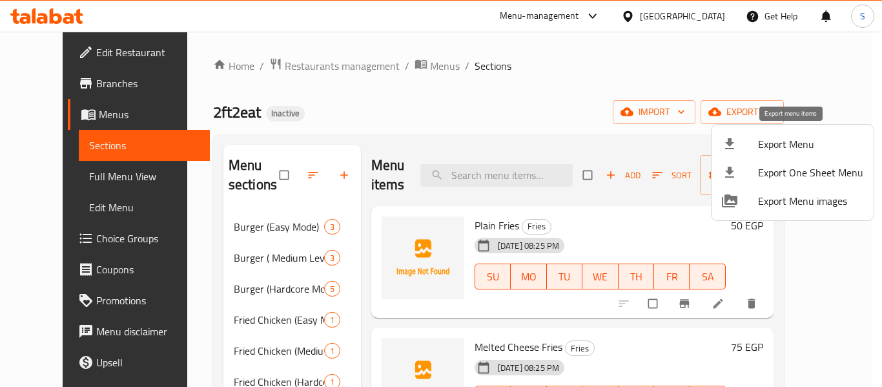
click at [798, 136] on span "Export Menu" at bounding box center [810, 143] width 105 height 15
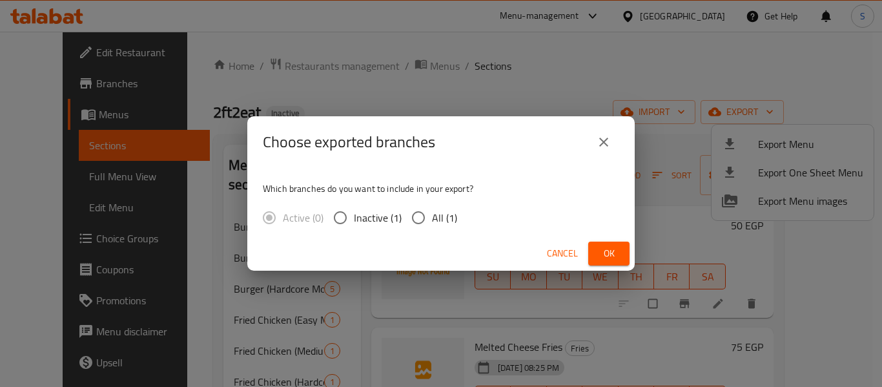
click at [436, 219] on span "All (1)" at bounding box center [444, 217] width 25 height 15
click at [432, 219] on input "All (1)" at bounding box center [418, 217] width 27 height 27
radio input "true"
click at [612, 258] on span "Ok" at bounding box center [609, 253] width 21 height 16
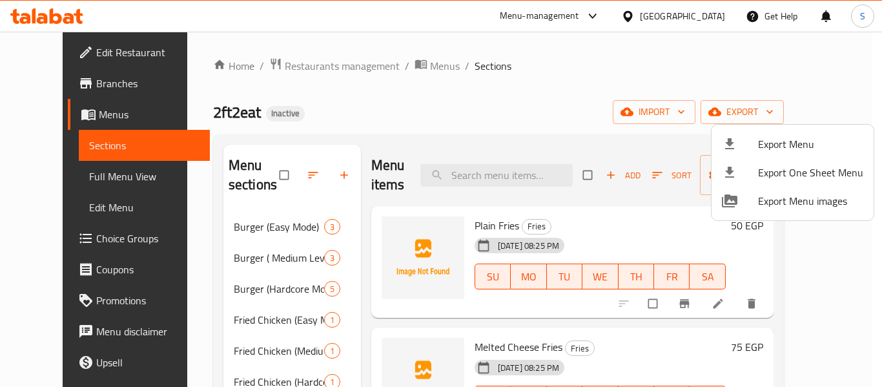
click at [56, 110] on div at bounding box center [441, 193] width 882 height 387
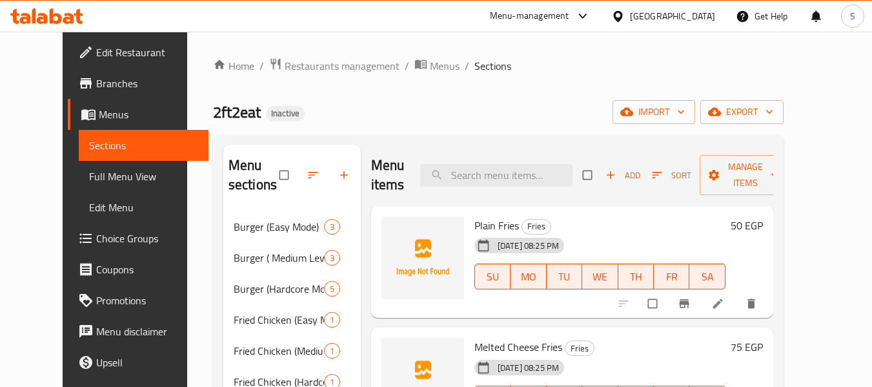
click at [99, 110] on span "Menus" at bounding box center [148, 114] width 99 height 15
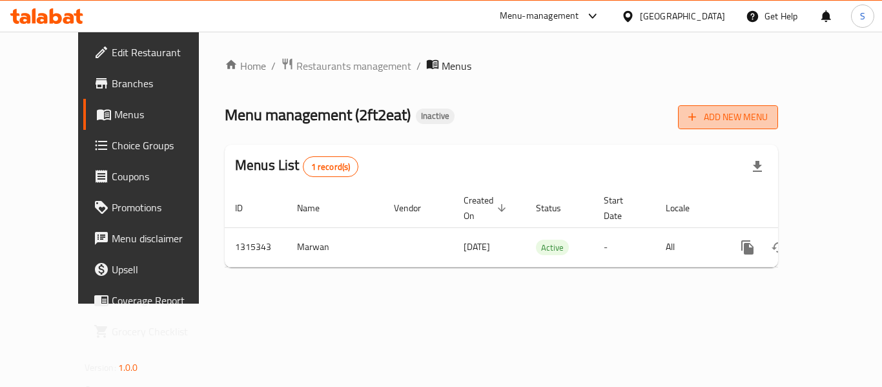
click at [768, 111] on span "Add New Menu" at bounding box center [727, 117] width 79 height 16
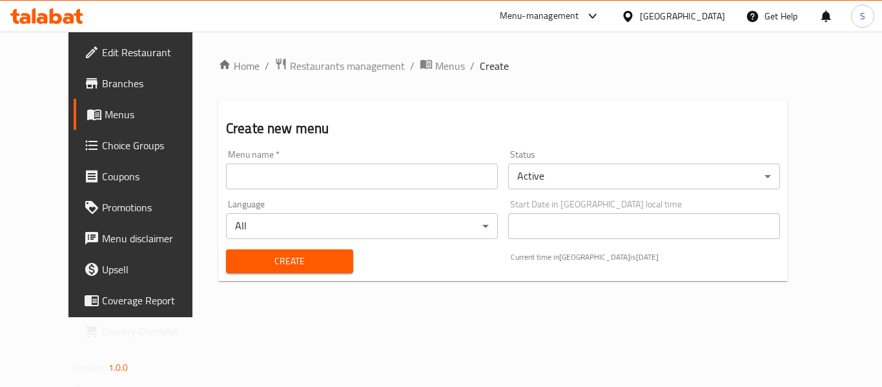
click at [289, 167] on input "text" at bounding box center [362, 176] width 272 height 26
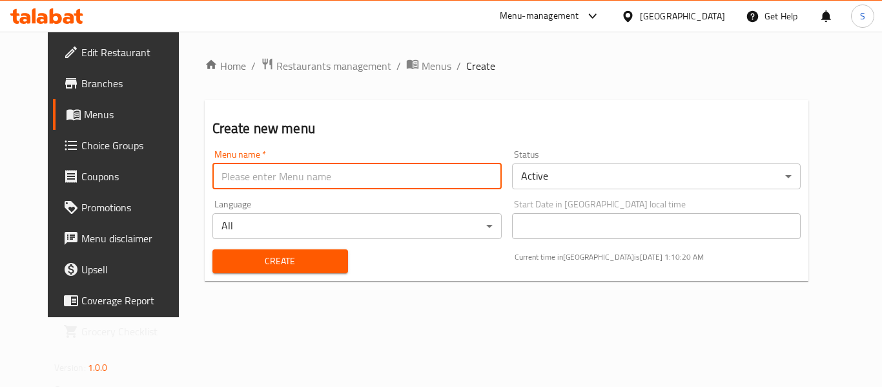
type input "new menu"
click at [243, 249] on button "Create" at bounding box center [280, 261] width 136 height 24
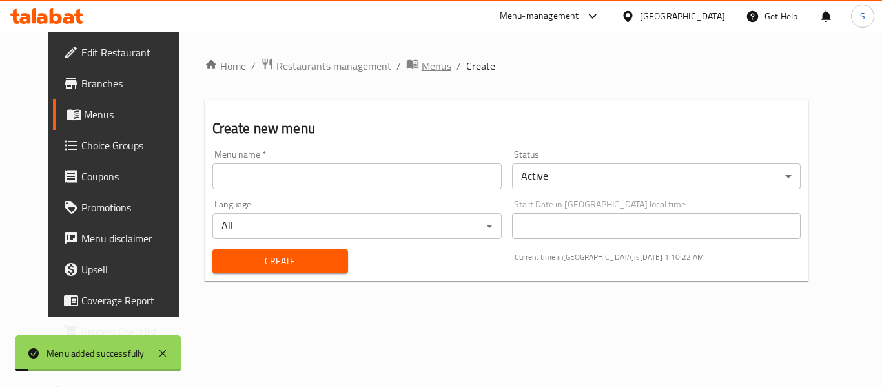
click at [422, 66] on span "Menus" at bounding box center [437, 65] width 30 height 15
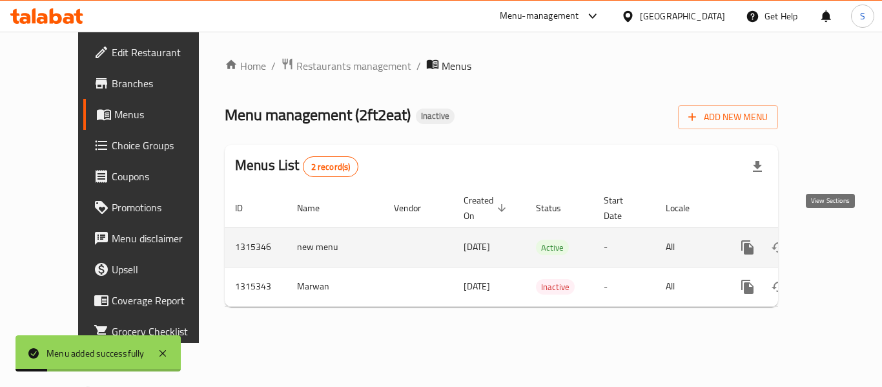
click at [833, 240] on icon "enhanced table" at bounding box center [840, 247] width 15 height 15
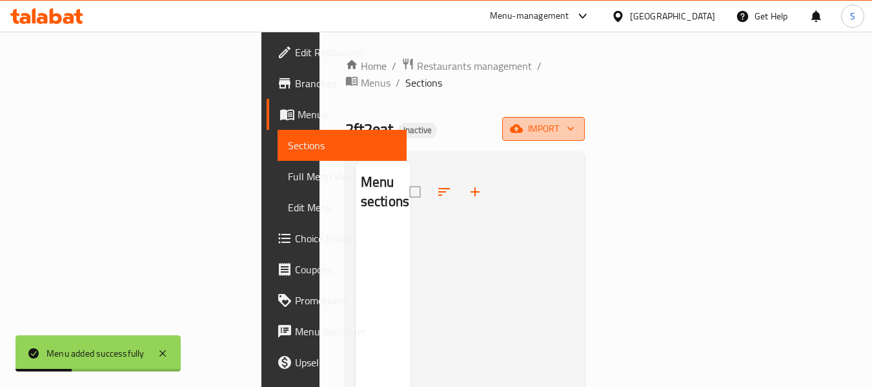
click at [585, 117] on button "import" at bounding box center [543, 129] width 83 height 24
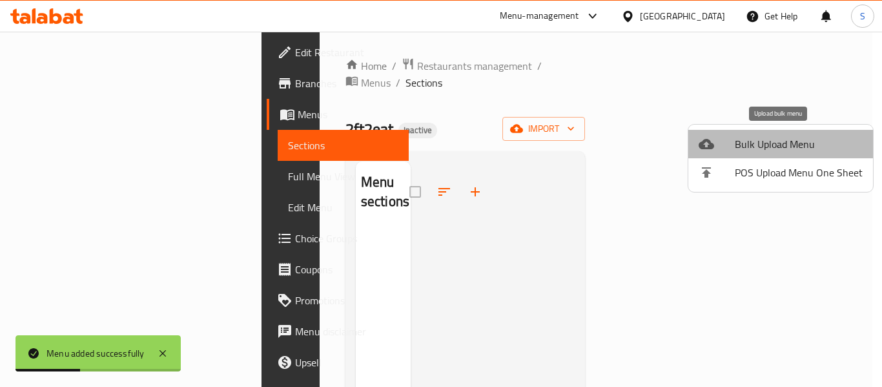
click at [819, 143] on span "Bulk Upload Menu" at bounding box center [799, 143] width 128 height 15
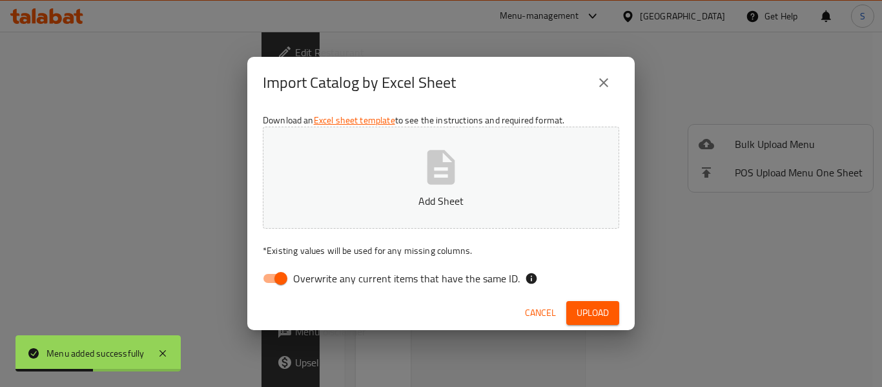
click at [420, 187] on button "Add Sheet" at bounding box center [441, 178] width 356 height 102
click at [282, 282] on input "Overwrite any current items that have the same ID." at bounding box center [281, 278] width 74 height 25
checkbox input "false"
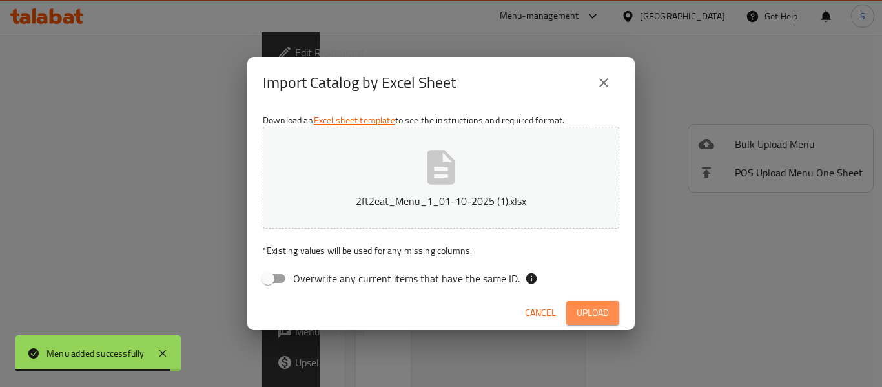
click at [606, 312] on span "Upload" at bounding box center [593, 313] width 32 height 16
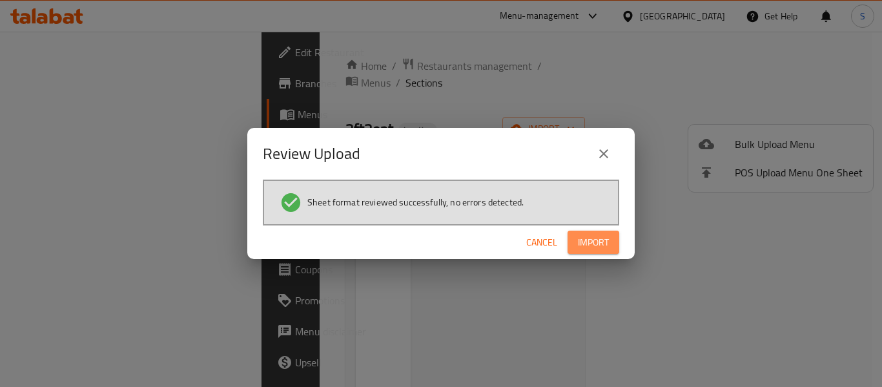
click at [605, 243] on span "Import" at bounding box center [593, 242] width 31 height 16
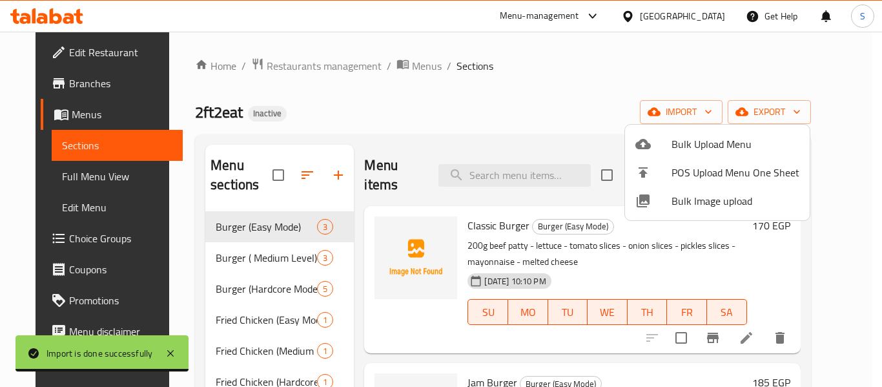
click at [396, 66] on div at bounding box center [441, 193] width 882 height 387
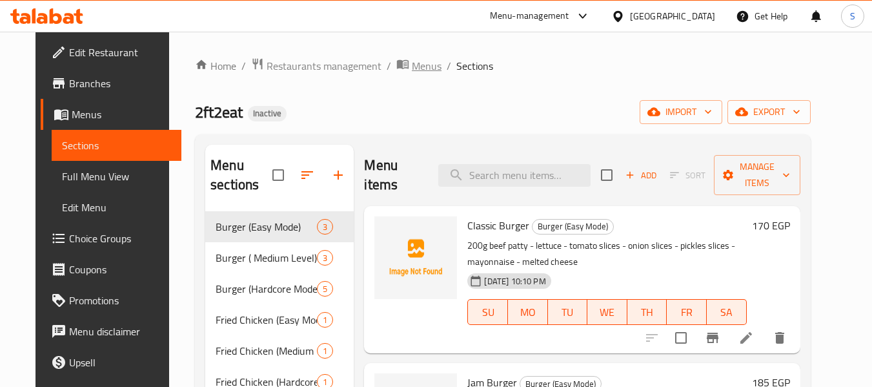
click at [412, 66] on span "Menus" at bounding box center [427, 65] width 30 height 15
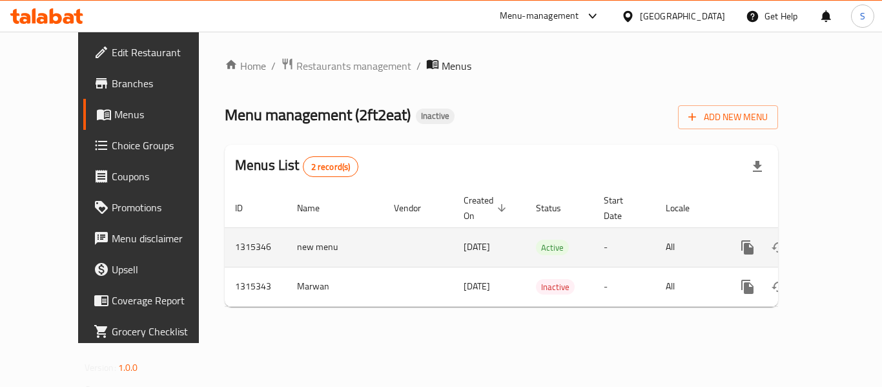
click at [835, 241] on icon "enhanced table" at bounding box center [841, 247] width 12 height 12
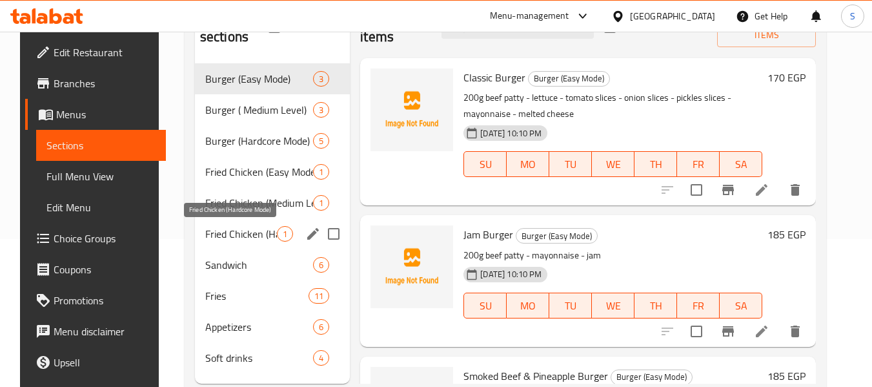
scroll to position [181, 0]
